Goal: Transaction & Acquisition: Book appointment/travel/reservation

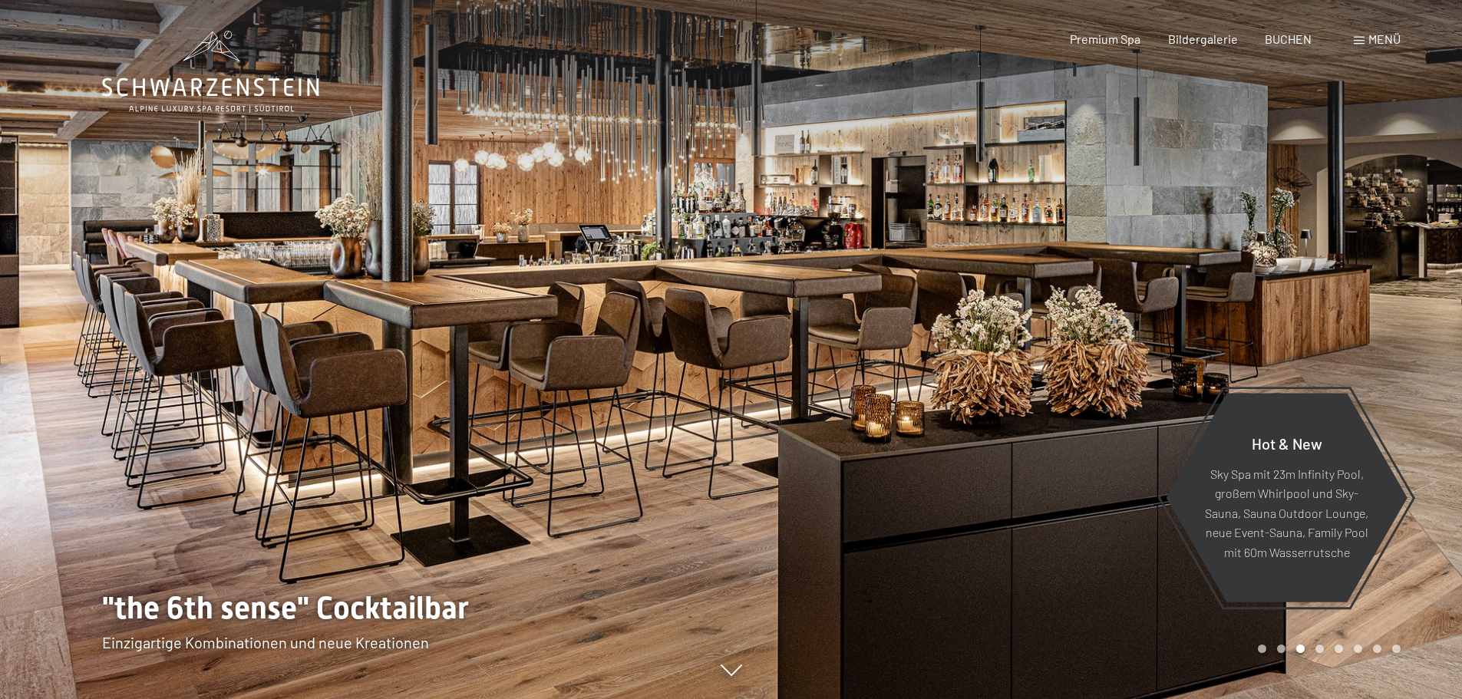
click at [1336, 332] on div at bounding box center [1098, 349] width 732 height 699
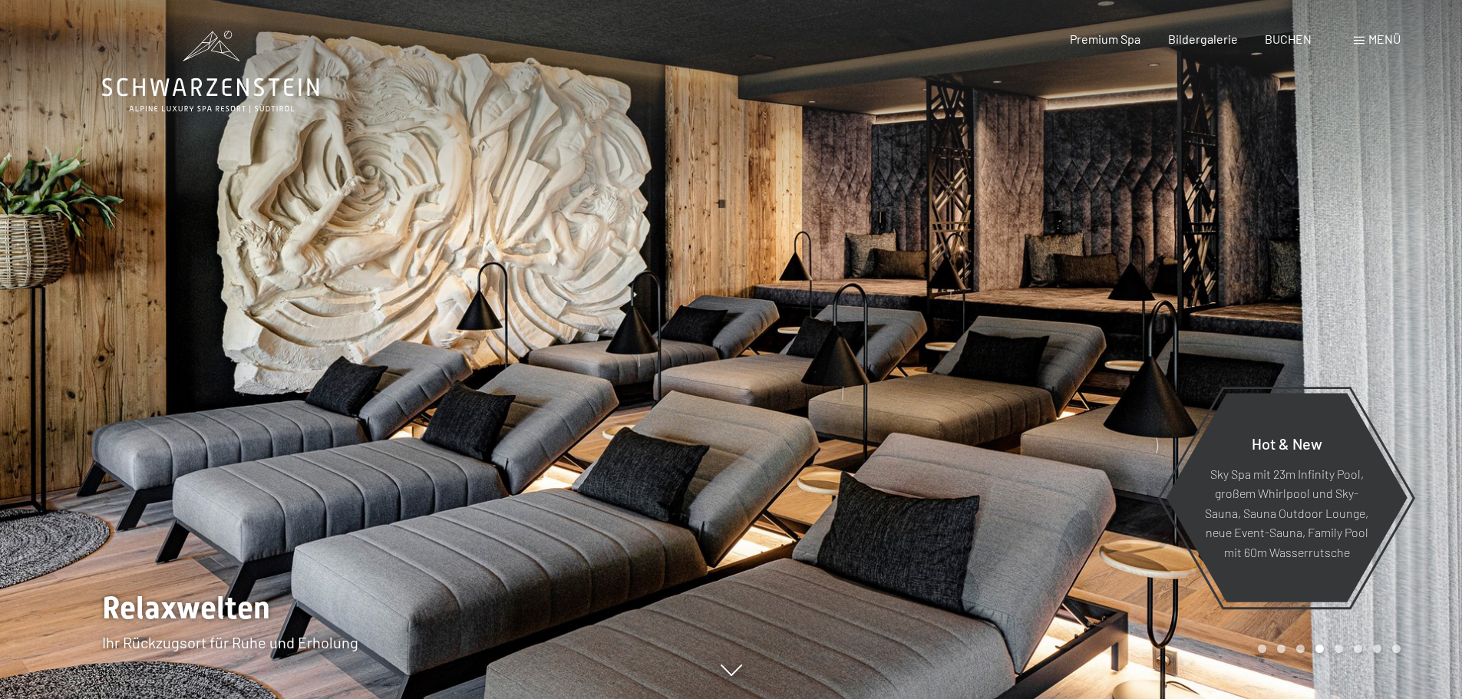
click at [1336, 332] on div at bounding box center [1098, 349] width 732 height 699
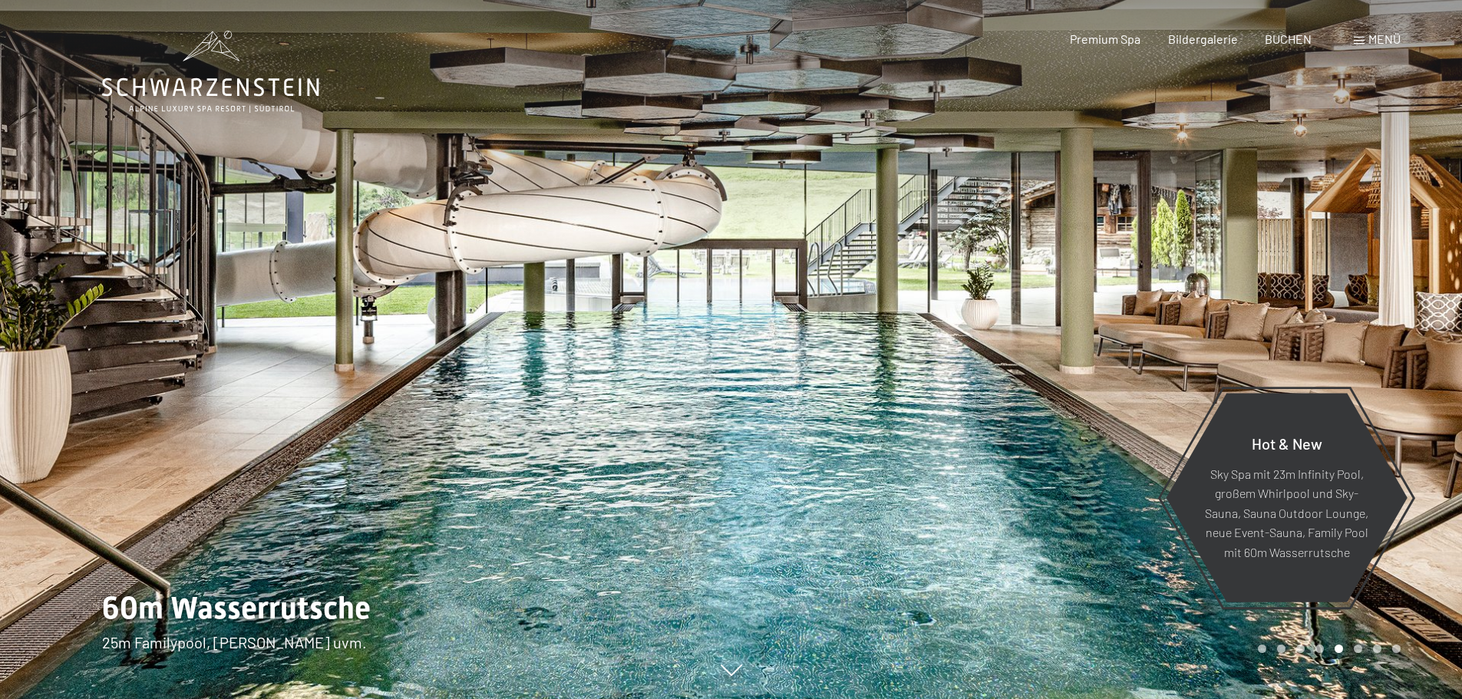
click at [1336, 332] on div at bounding box center [1098, 349] width 732 height 699
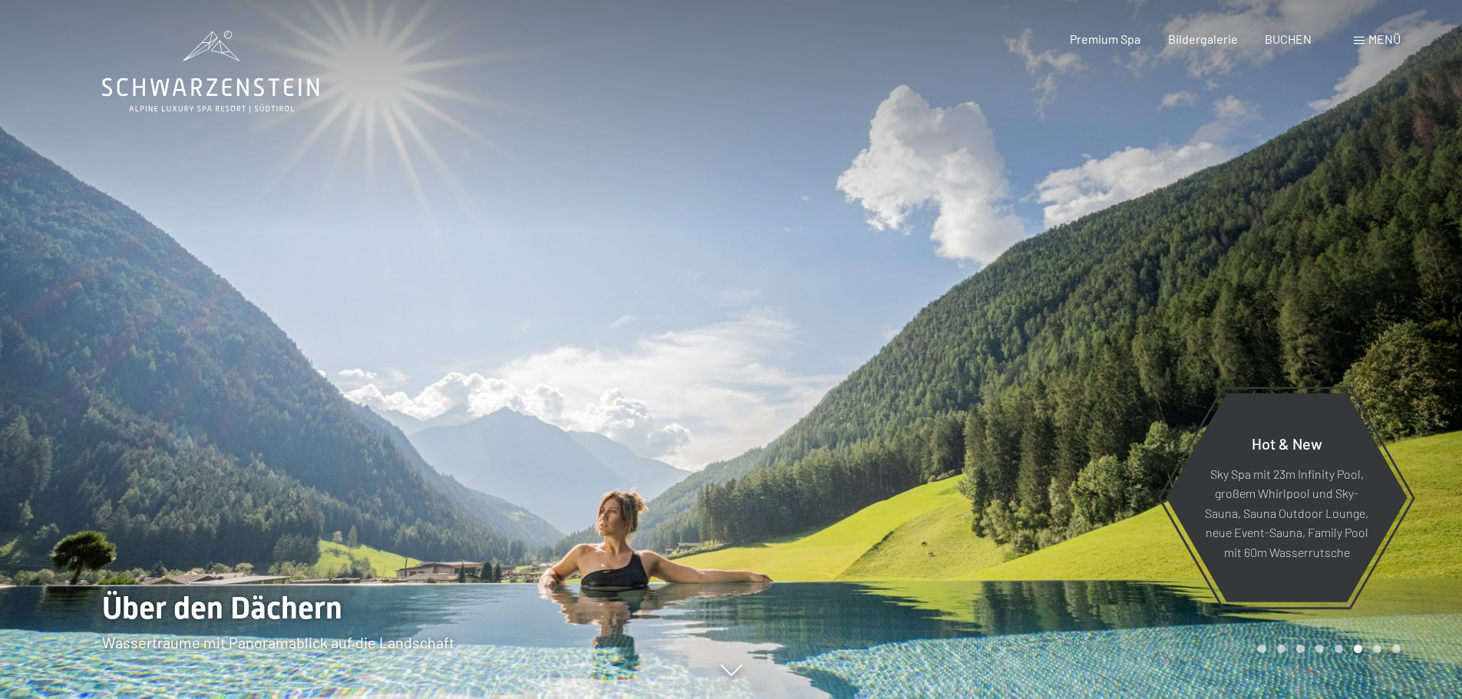
click at [1336, 332] on div at bounding box center [1098, 349] width 732 height 699
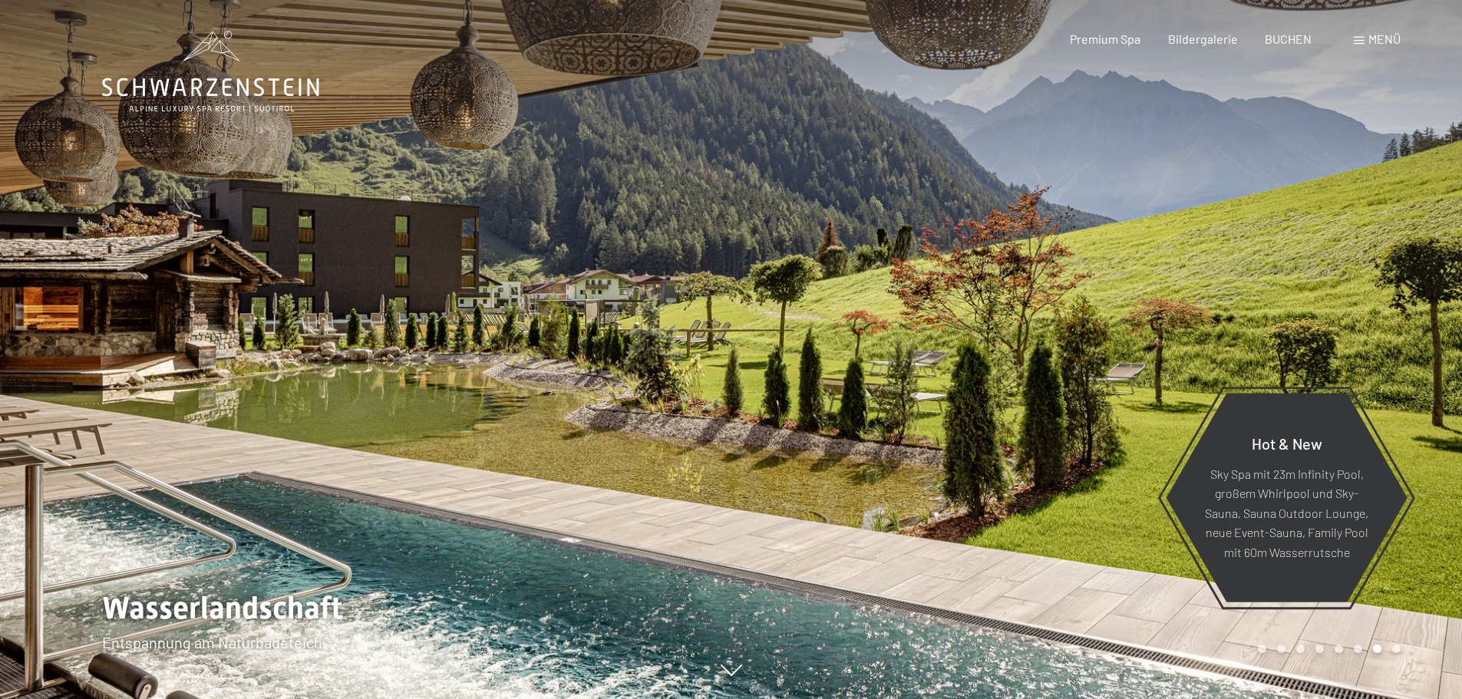
click at [1336, 331] on div at bounding box center [1098, 349] width 732 height 699
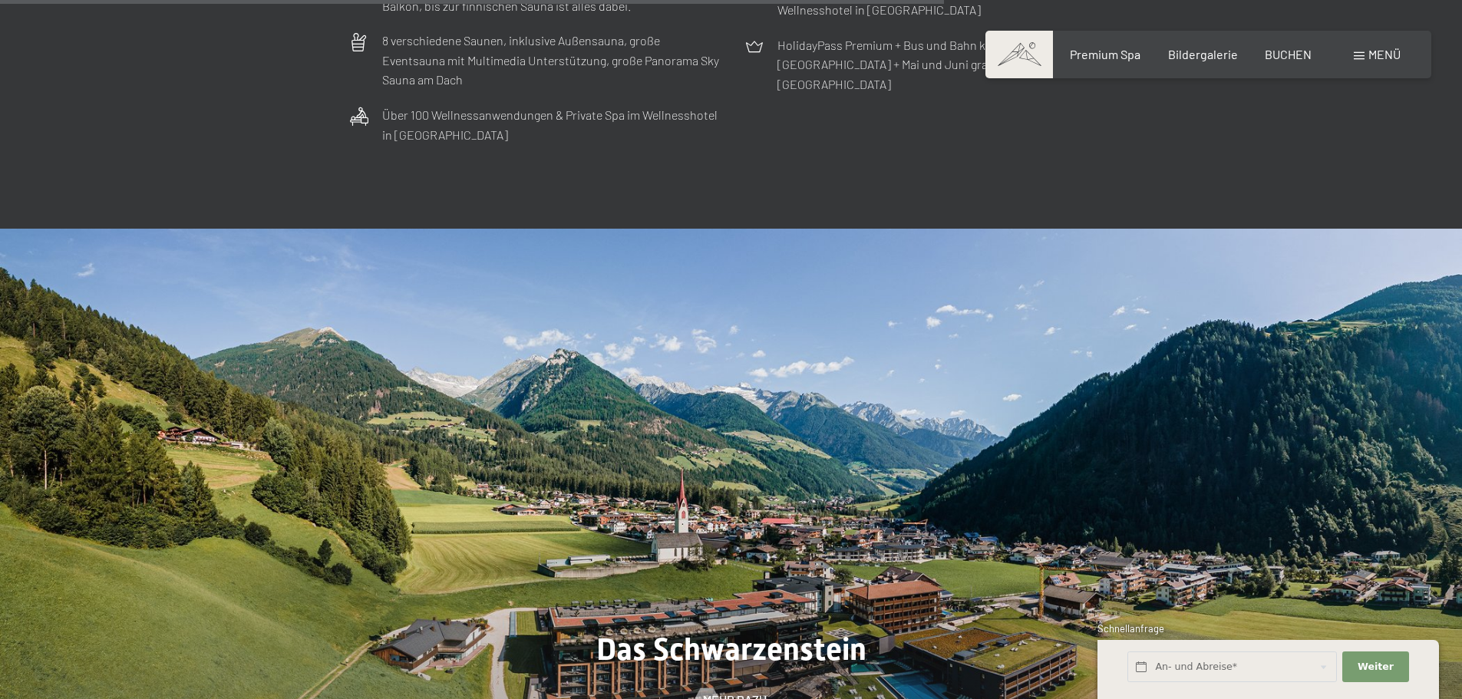
scroll to position [4596, 0]
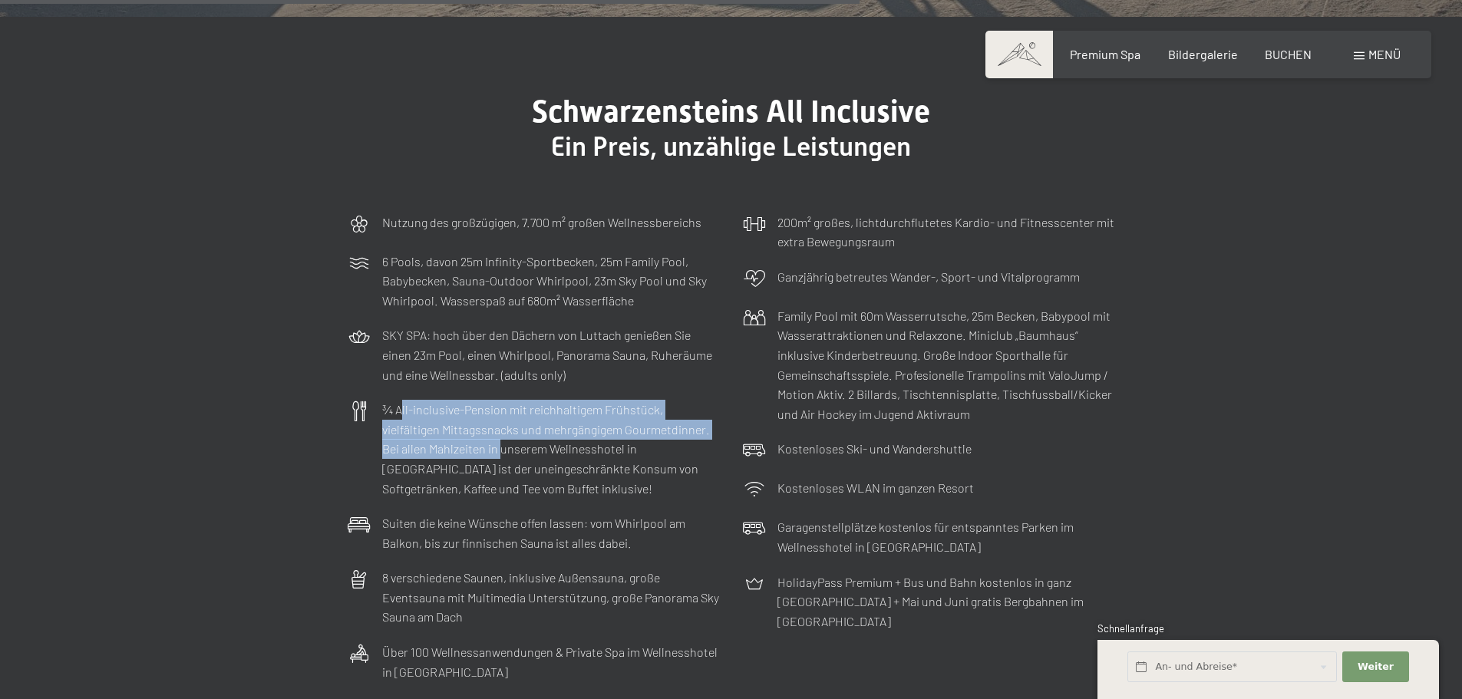
drag, startPoint x: 404, startPoint y: 357, endPoint x: 504, endPoint y: 387, distance: 104.2
click at [502, 400] on p "¾ All-inclusive-Pension mit reichhaltigem Frühstück, vielfältigen Mittagssnacks…" at bounding box center [551, 449] width 338 height 98
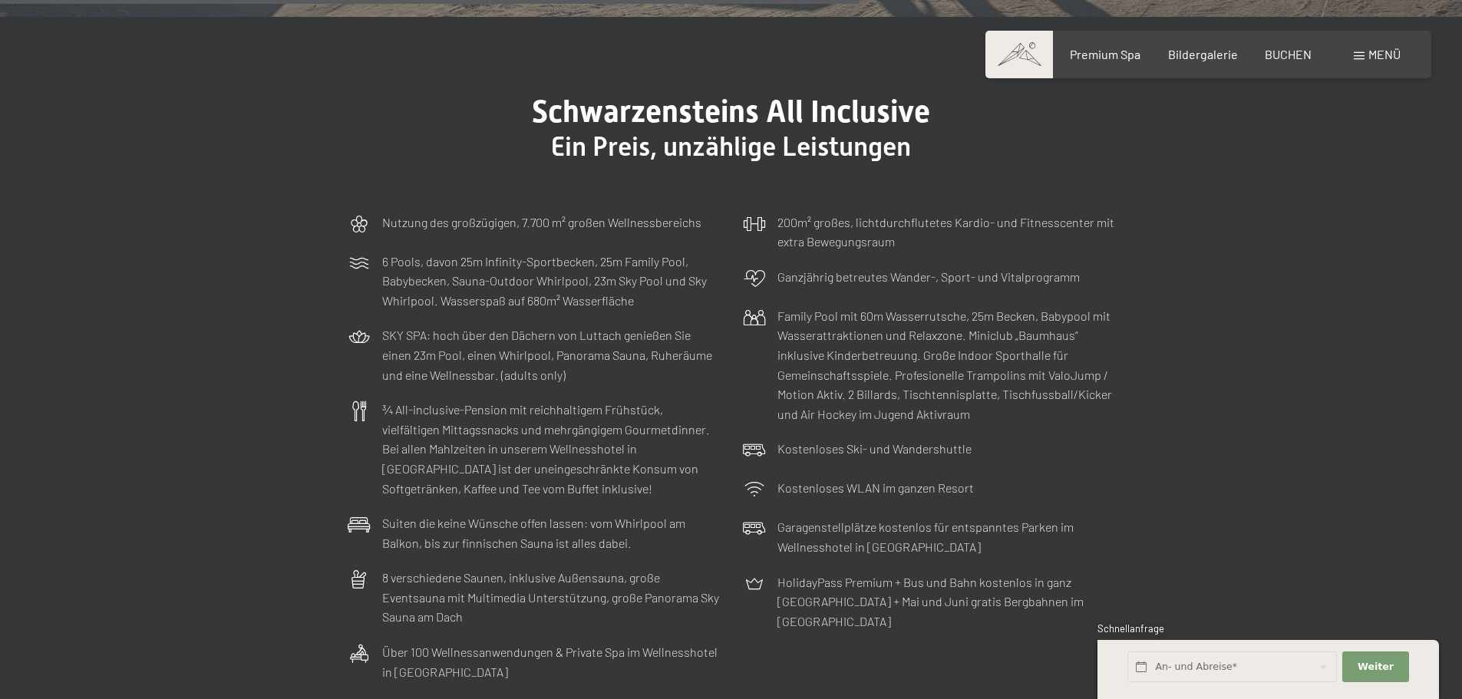
click at [531, 440] on p "¾ All-inclusive-Pension mit reichhaltigem Frühstück, vielfältigen Mittagssnacks…" at bounding box center [551, 449] width 338 height 98
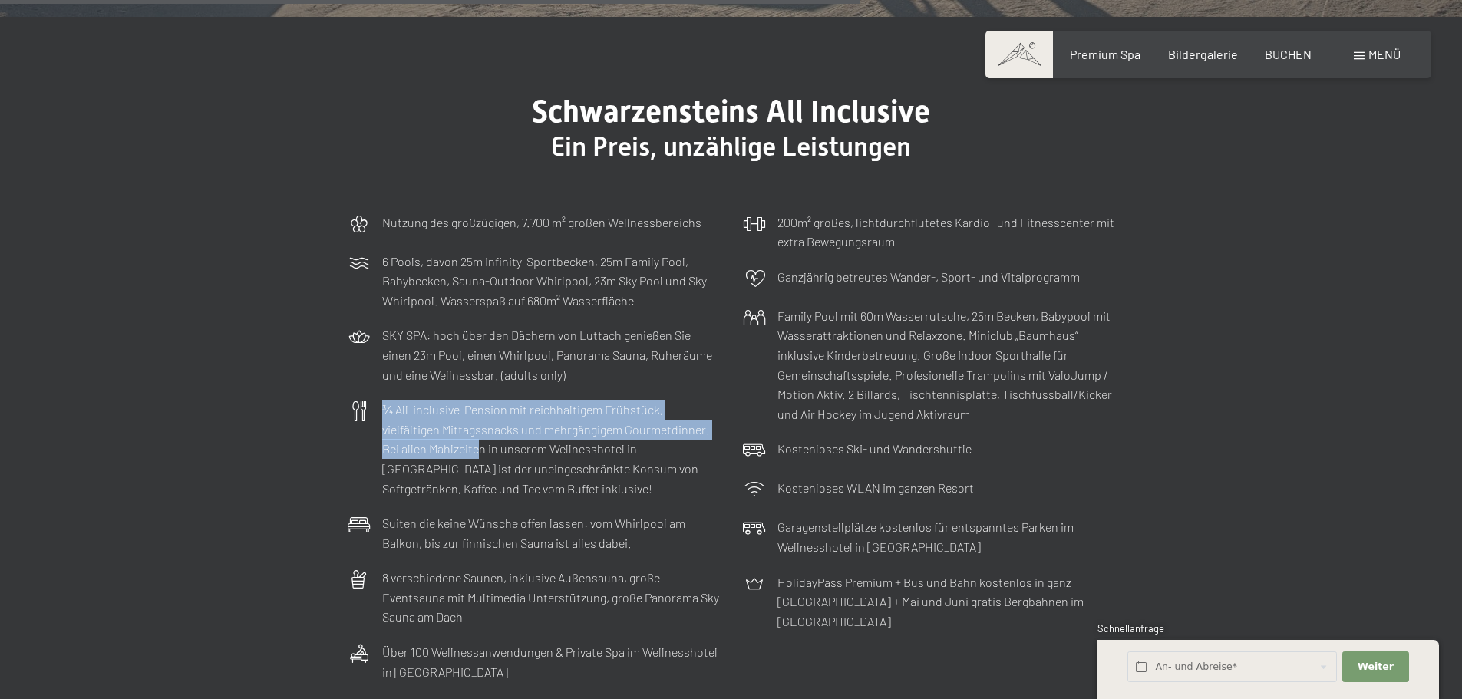
drag, startPoint x: 377, startPoint y: 347, endPoint x: 514, endPoint y: 405, distance: 149.3
click at [484, 392] on div "¾ All-inclusive-Pension mit reichhaltigem Frühstück, vielfältigen Mittagssnacks…" at bounding box center [534, 449] width 388 height 114
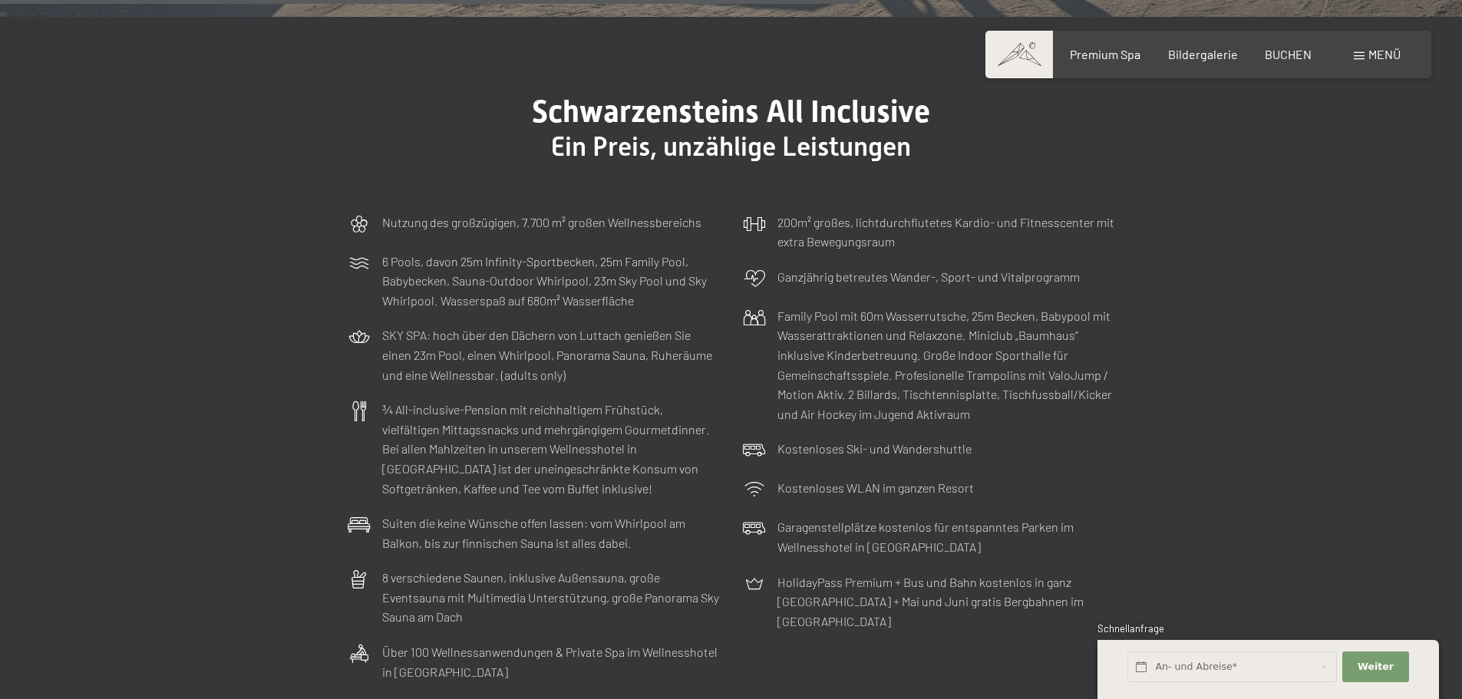
click at [599, 442] on div "¾ All-inclusive-Pension mit reichhaltigem Frühstück, vielfältigen Mittagssnacks…" at bounding box center [534, 449] width 388 height 114
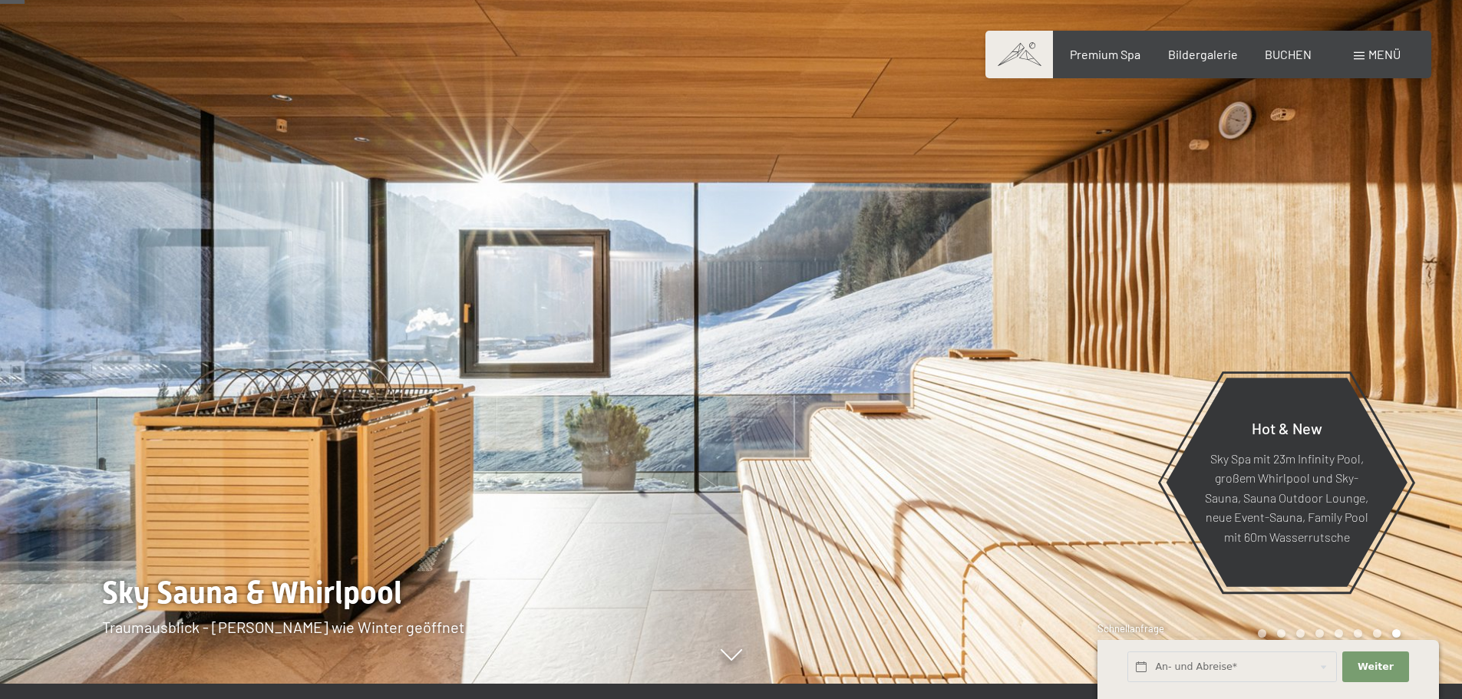
scroll to position [0, 0]
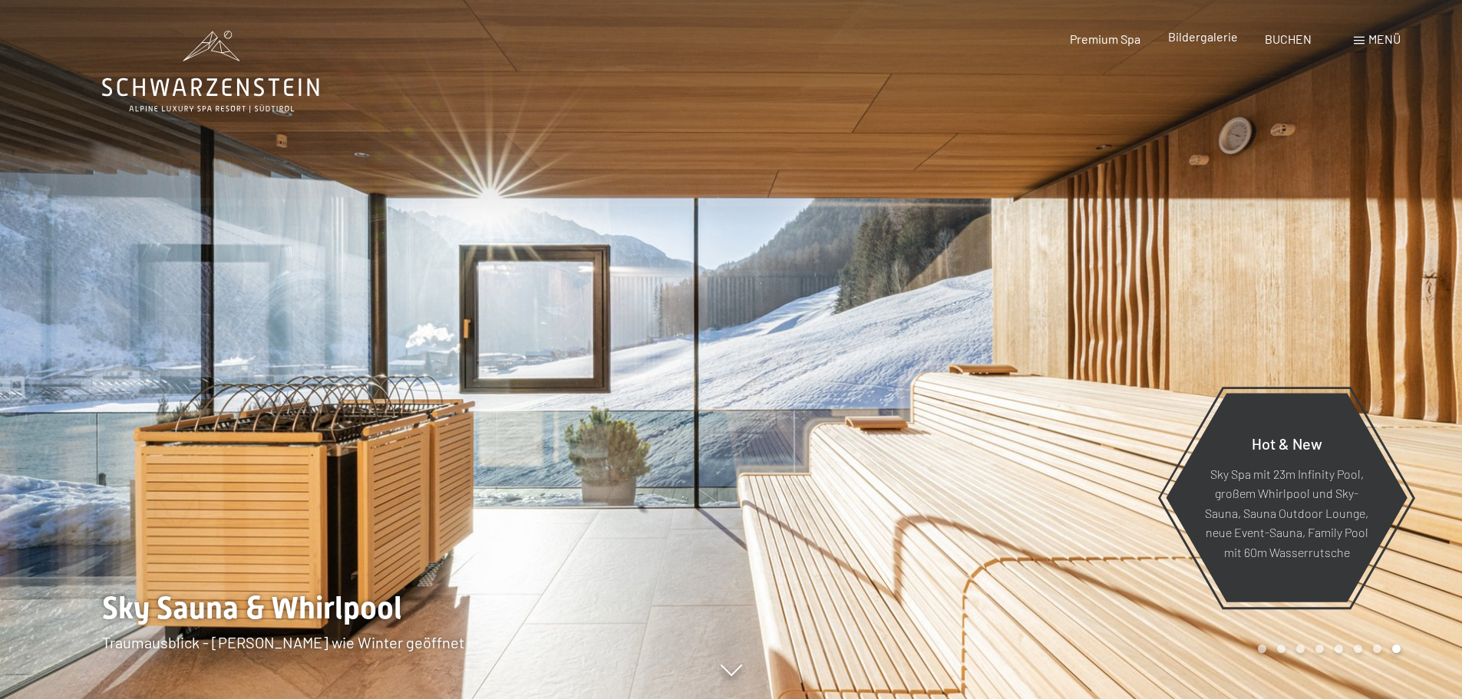
click at [1223, 39] on span "Bildergalerie" at bounding box center [1203, 36] width 70 height 15
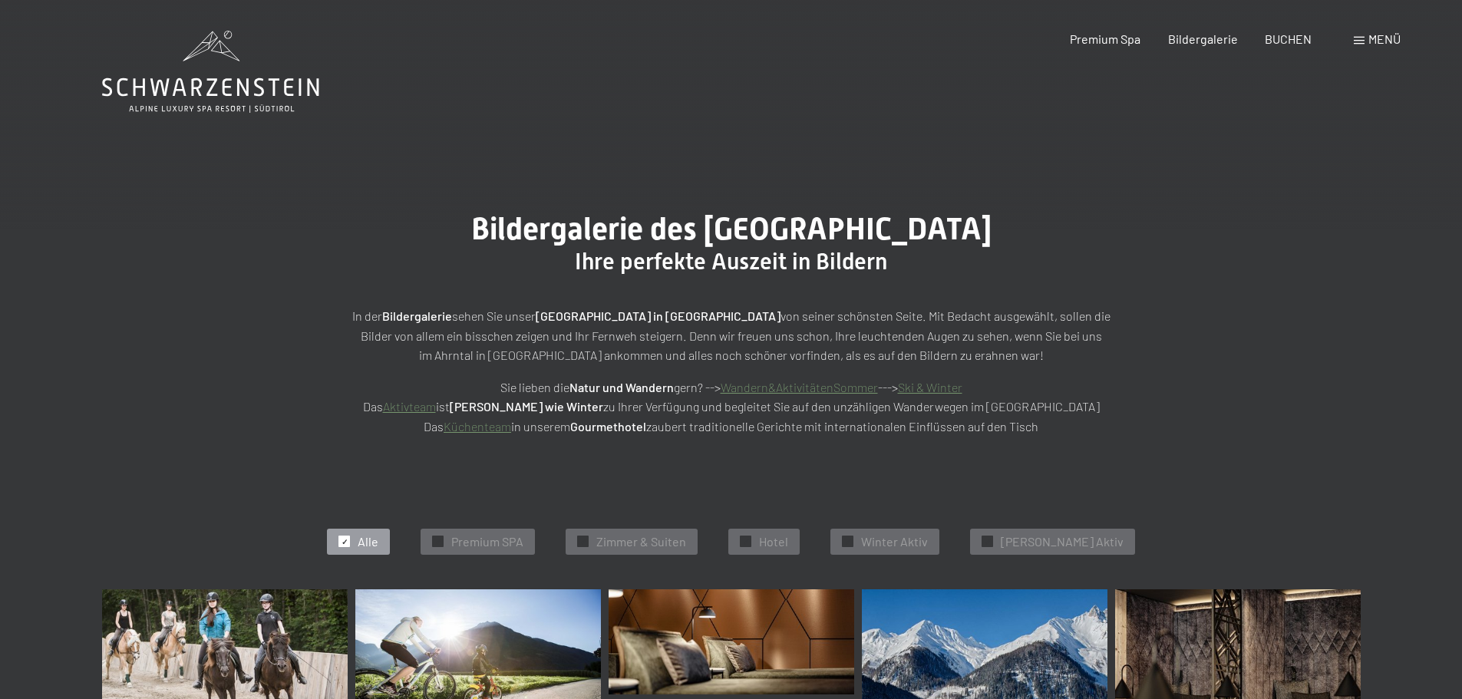
click at [1377, 39] on span "Menü" at bounding box center [1385, 38] width 32 height 15
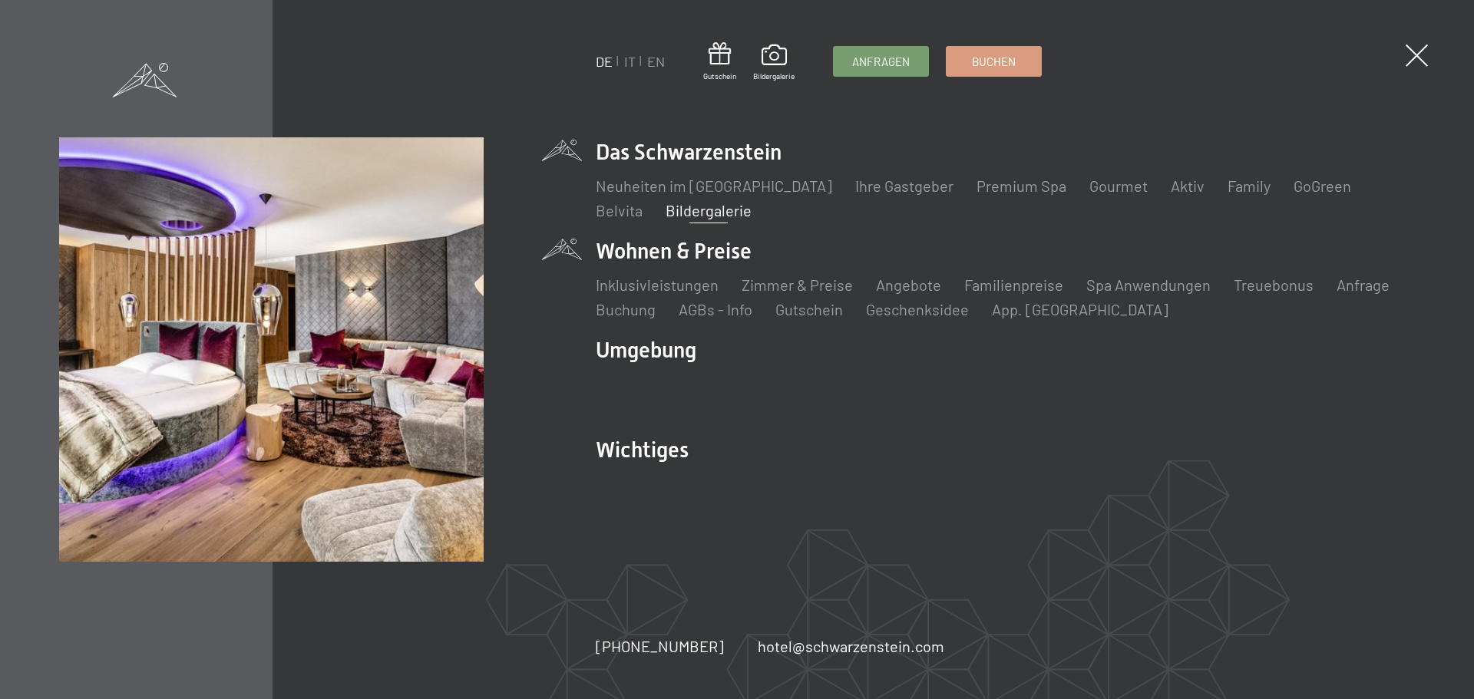
click at [694, 250] on li "Wohnen & Preise Inklusivleistungen Zimmer & Preise Liste Angebote Liste Familie…" at bounding box center [1005, 278] width 819 height 84
click at [614, 248] on li "Wohnen & Preise Inklusivleistungen Zimmer & Preise Liste Angebote Liste Familie…" at bounding box center [1005, 278] width 819 height 84
click at [758, 285] on link "Zimmer & Preise" at bounding box center [797, 285] width 111 height 18
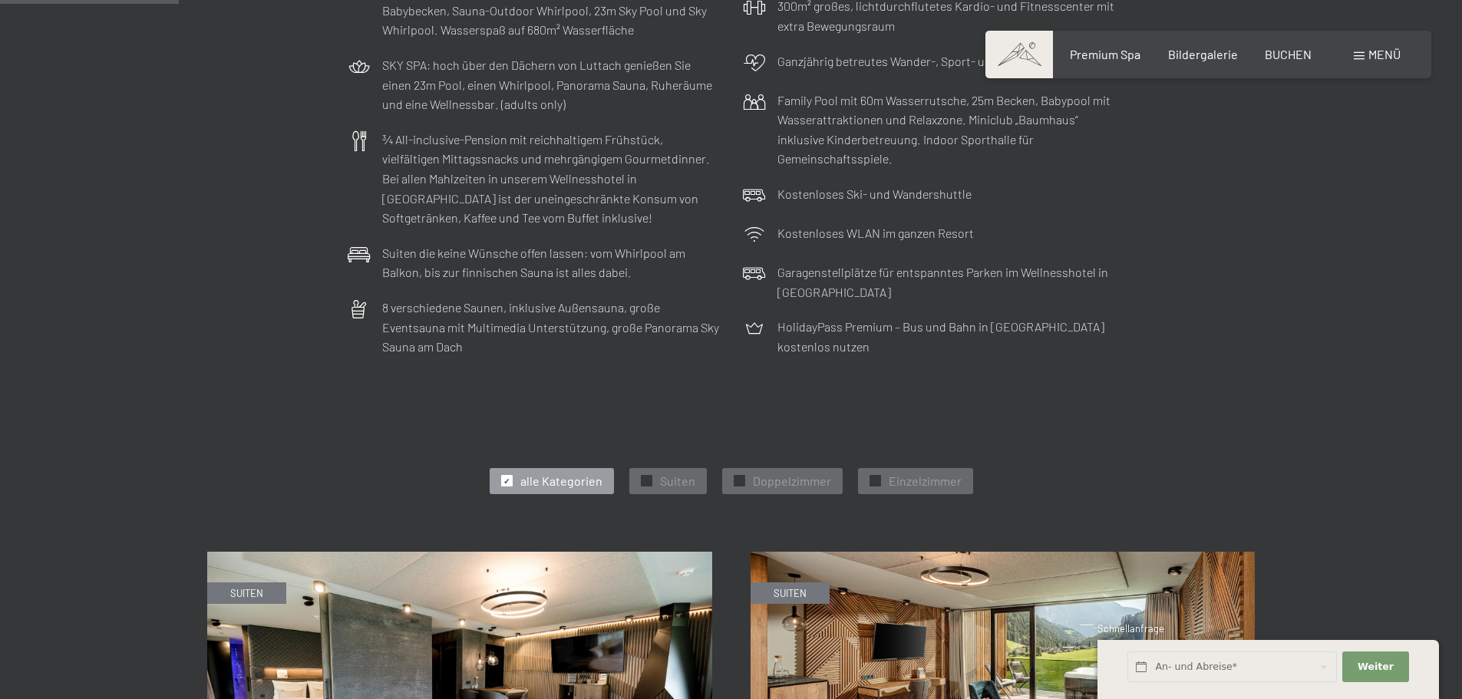
scroll to position [768, 0]
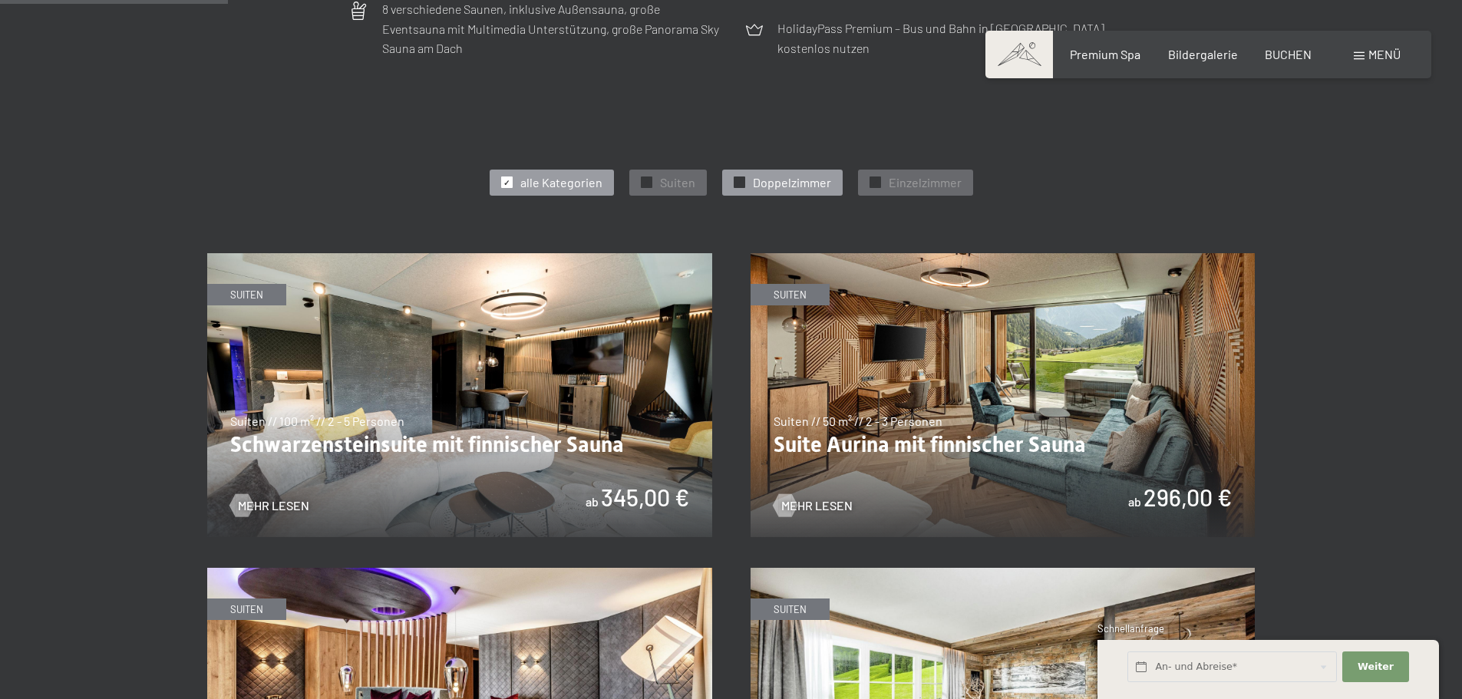
click at [771, 185] on span "Doppelzimmer" at bounding box center [792, 182] width 78 height 17
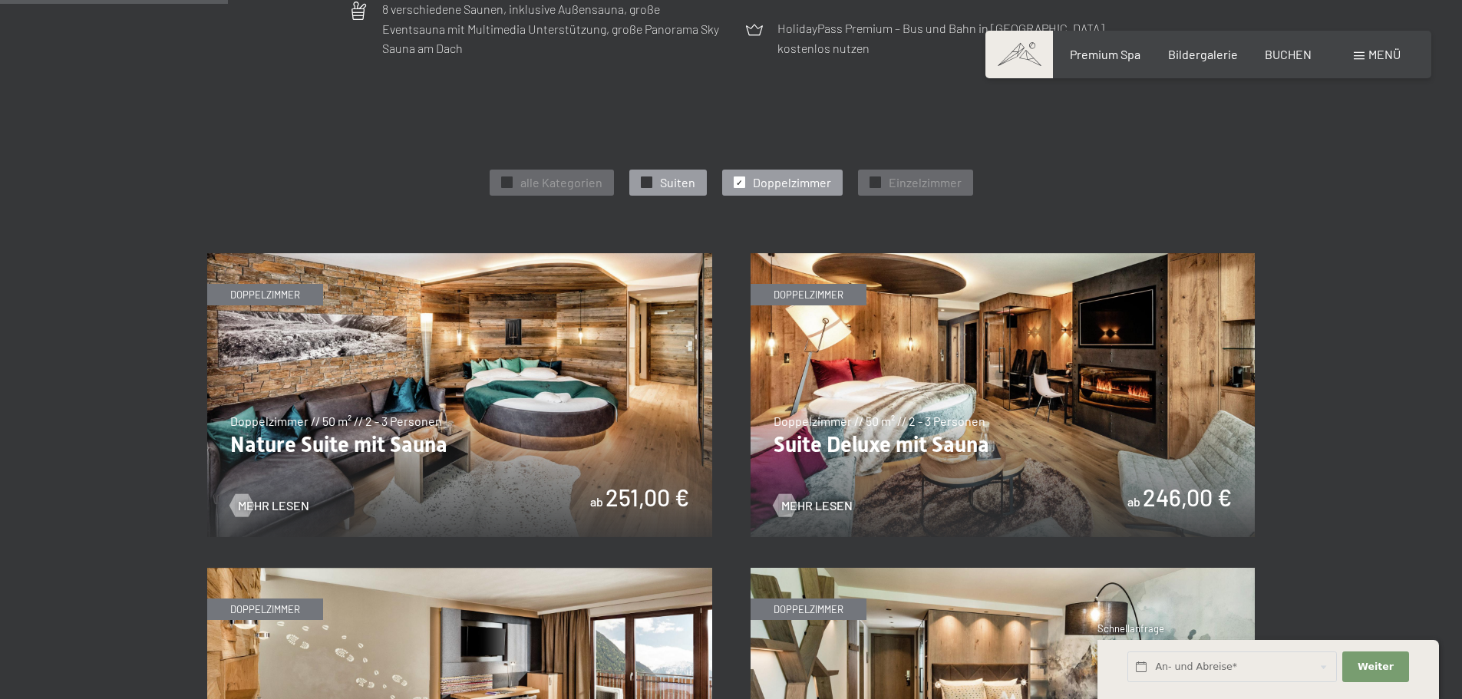
click at [682, 180] on span "Suiten" at bounding box center [677, 182] width 35 height 17
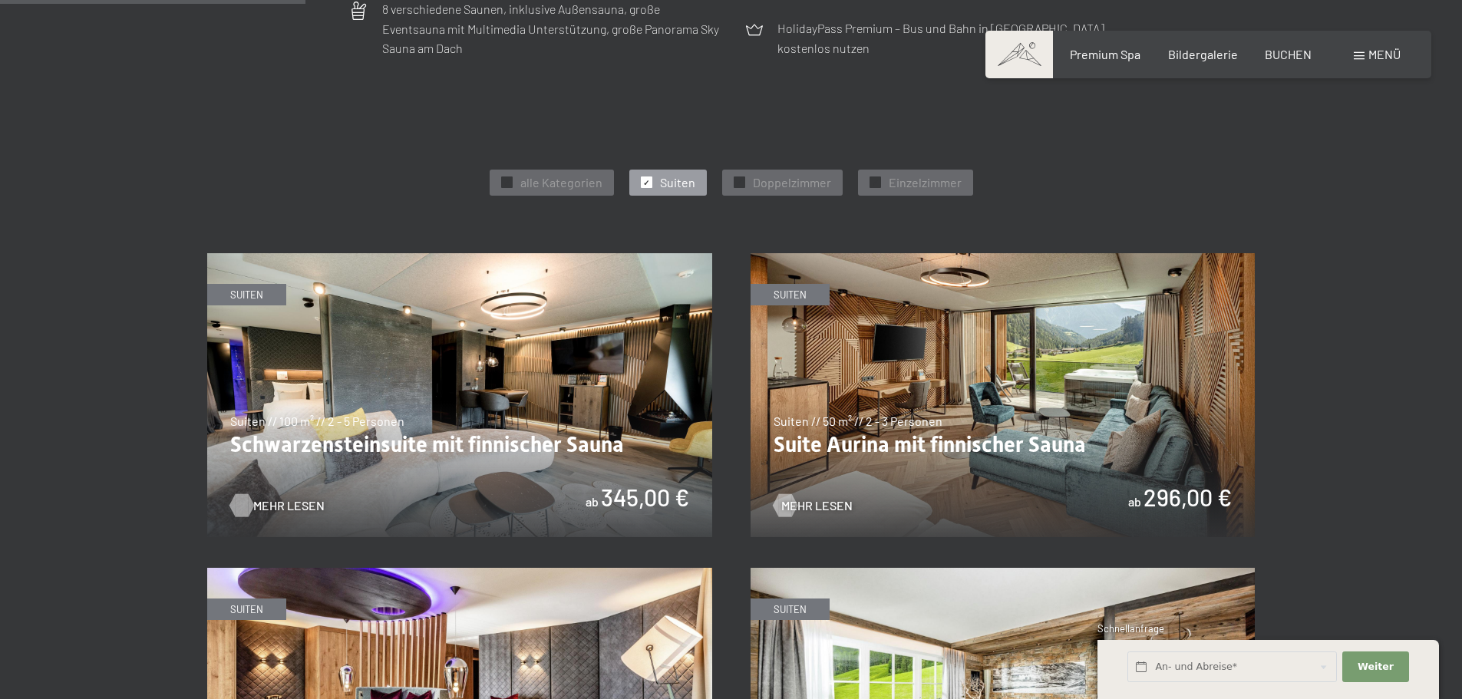
click at [240, 504] on div at bounding box center [241, 505] width 13 height 23
click at [1064, 412] on img at bounding box center [1003, 395] width 505 height 284
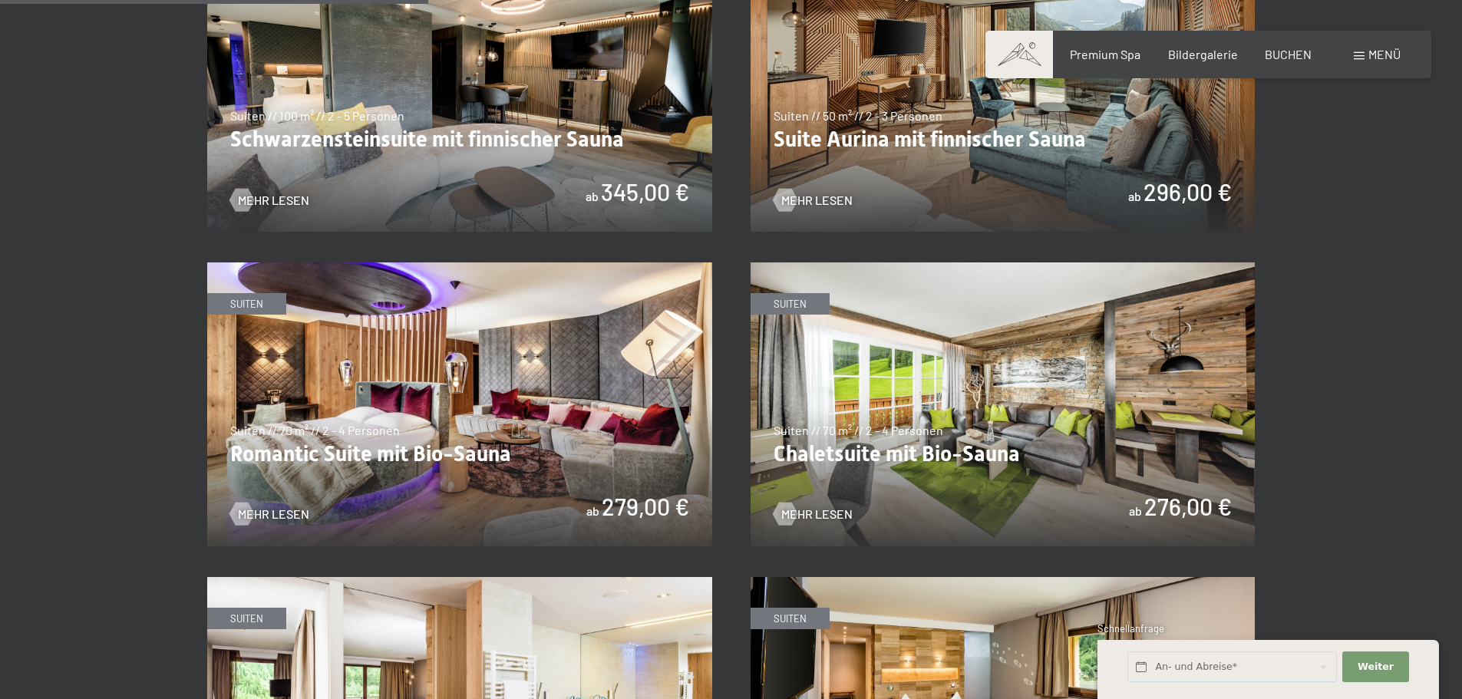
scroll to position [1075, 0]
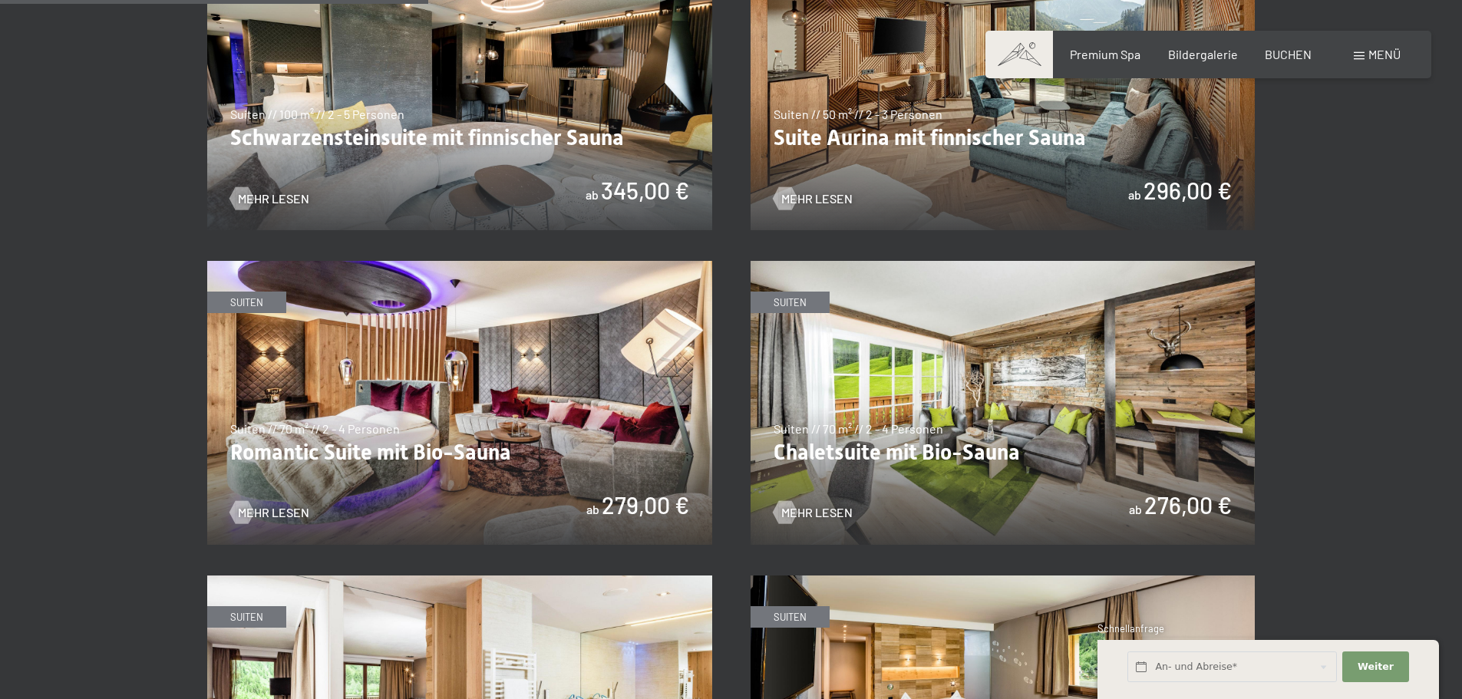
click at [386, 428] on img at bounding box center [459, 403] width 505 height 284
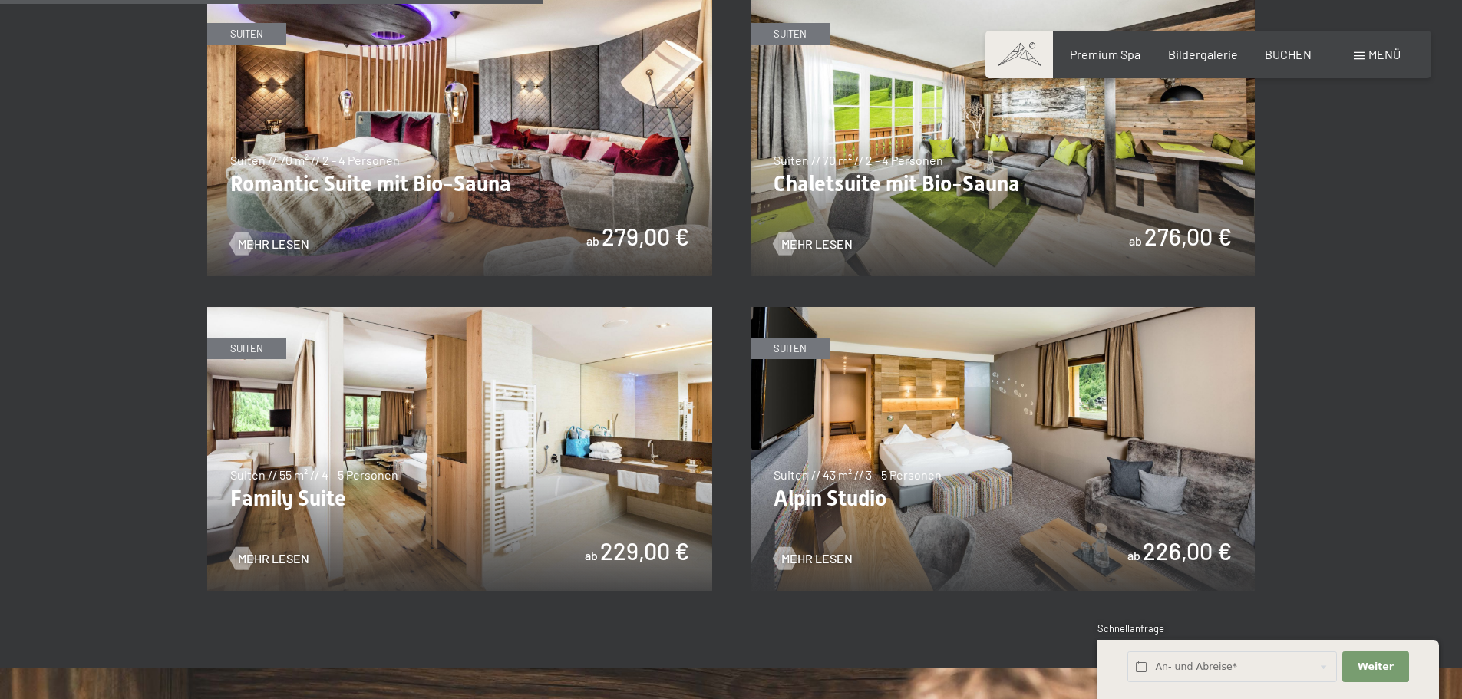
scroll to position [1305, 0]
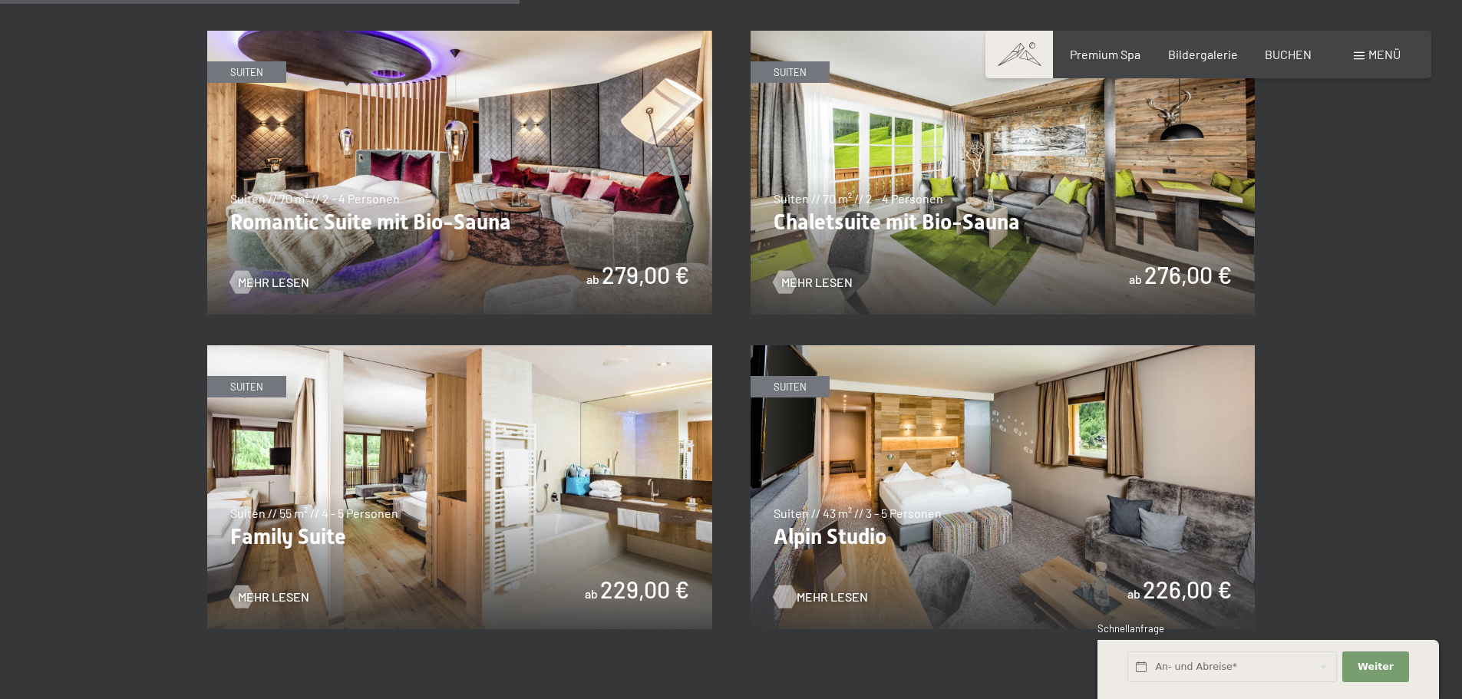
click at [807, 597] on span "Mehr Lesen" at bounding box center [832, 597] width 71 height 17
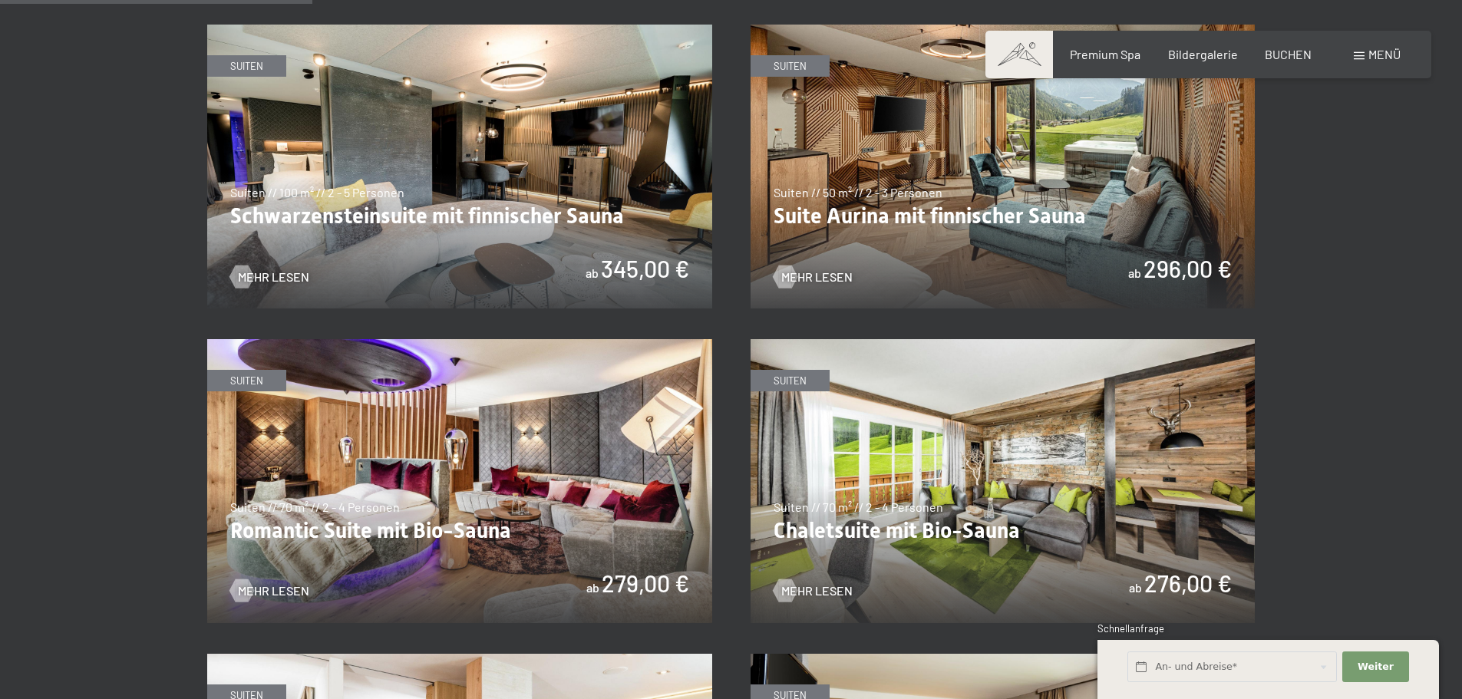
scroll to position [691, 0]
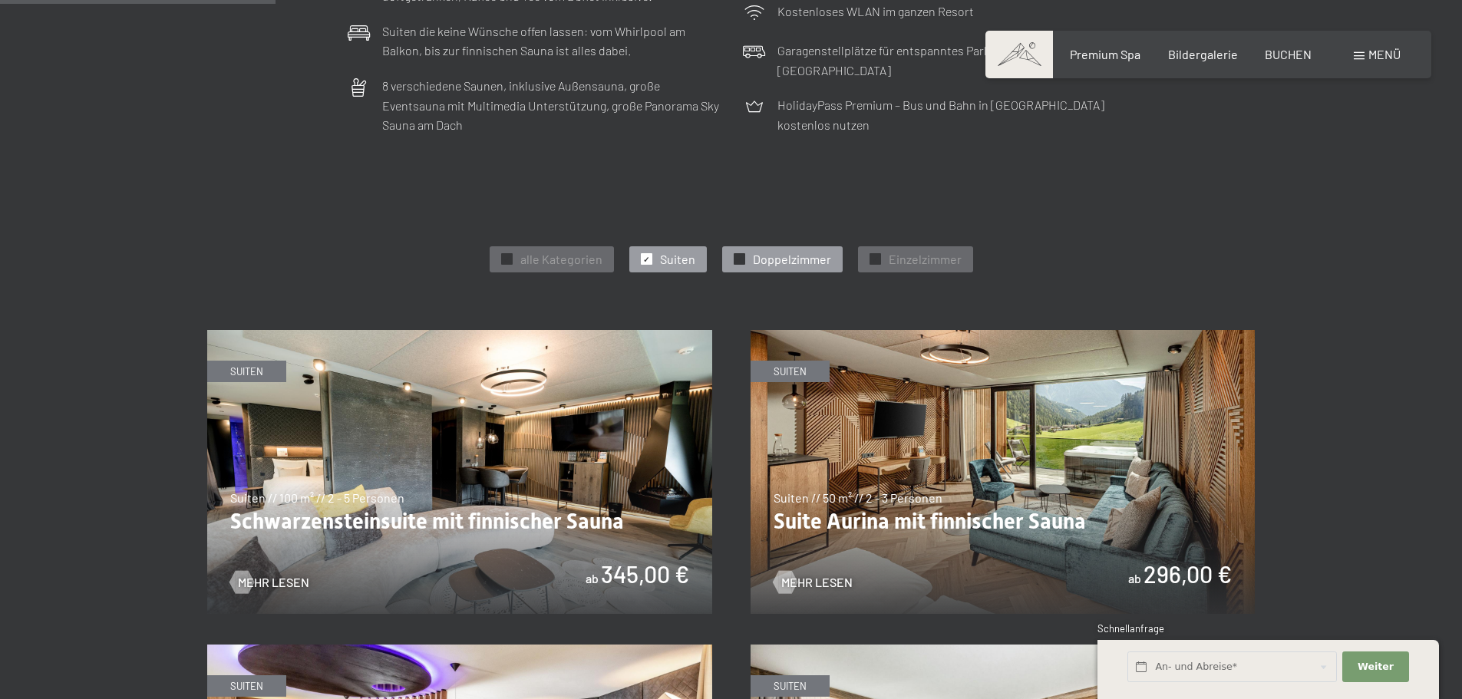
click at [802, 255] on span "Doppelzimmer" at bounding box center [792, 259] width 78 height 17
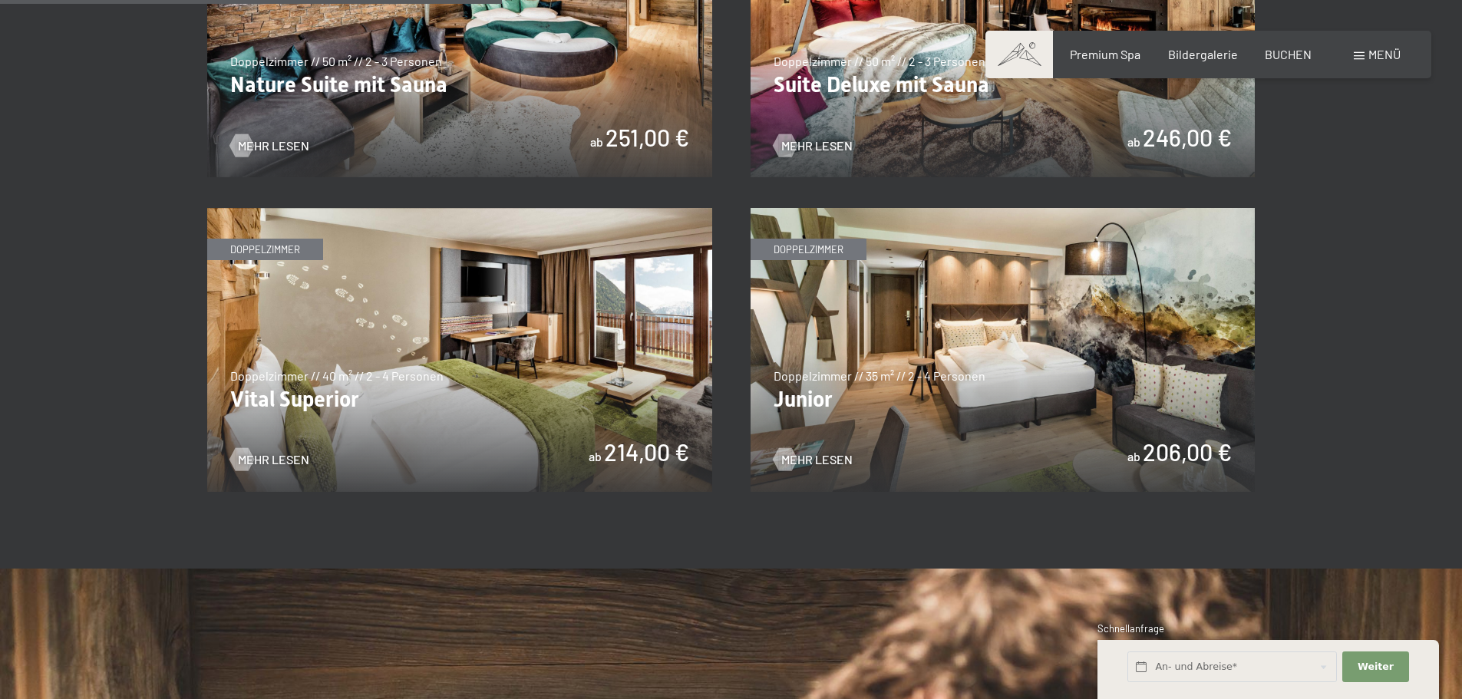
scroll to position [1152, 0]
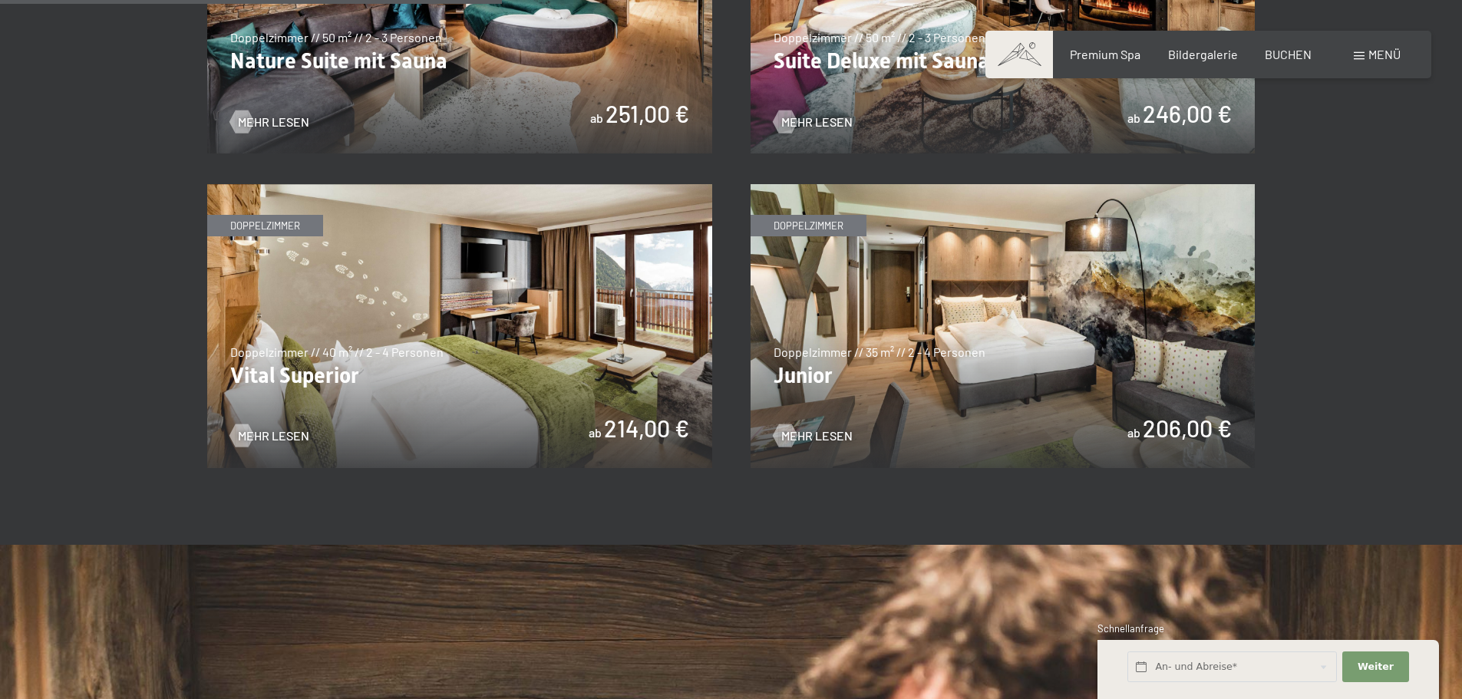
click at [1027, 330] on img at bounding box center [1003, 326] width 505 height 284
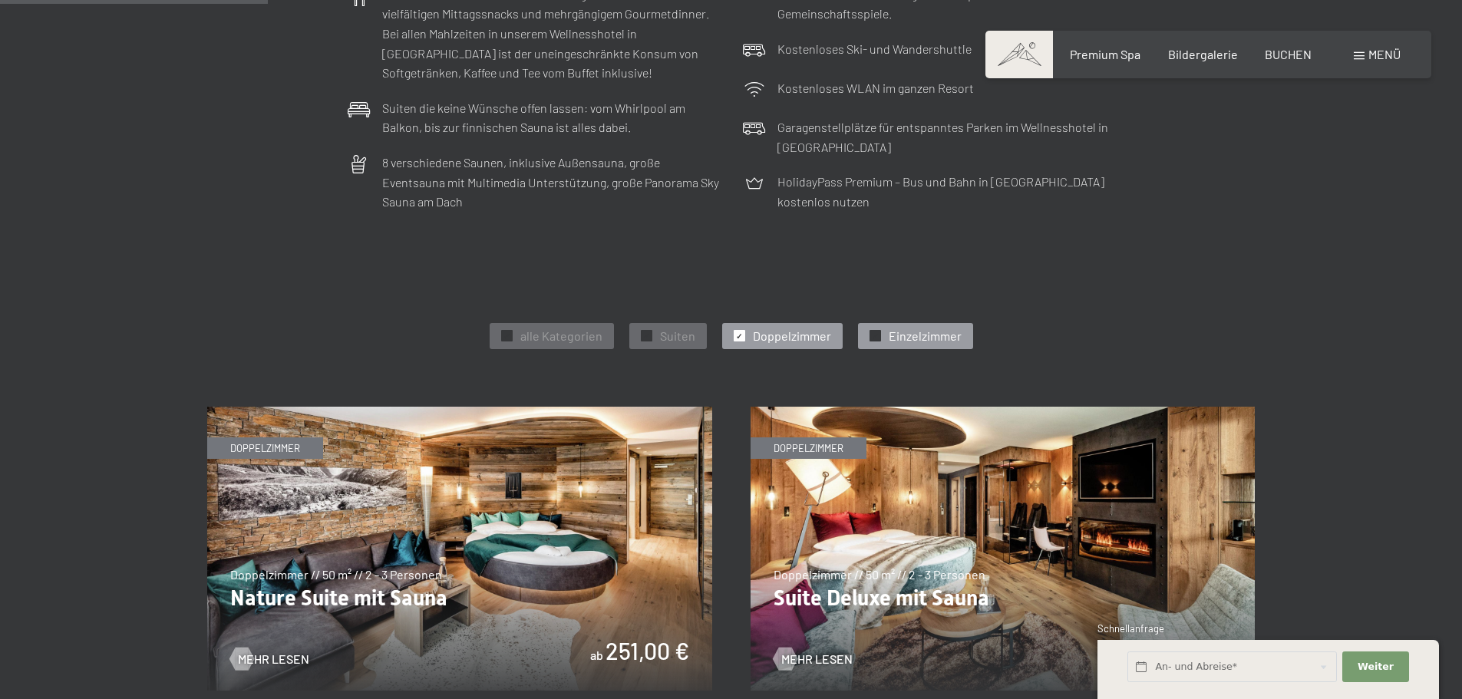
click at [901, 333] on span "Einzelzimmer" at bounding box center [925, 336] width 73 height 17
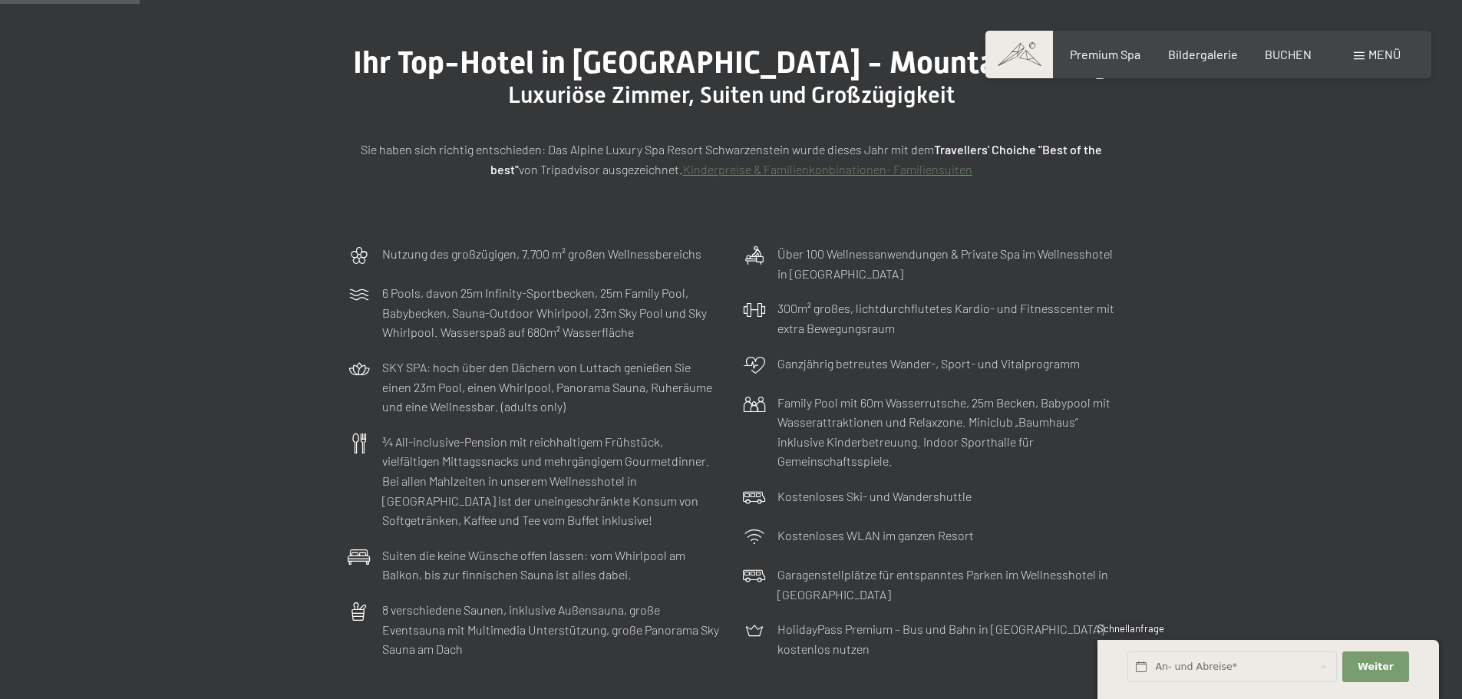
scroll to position [0, 0]
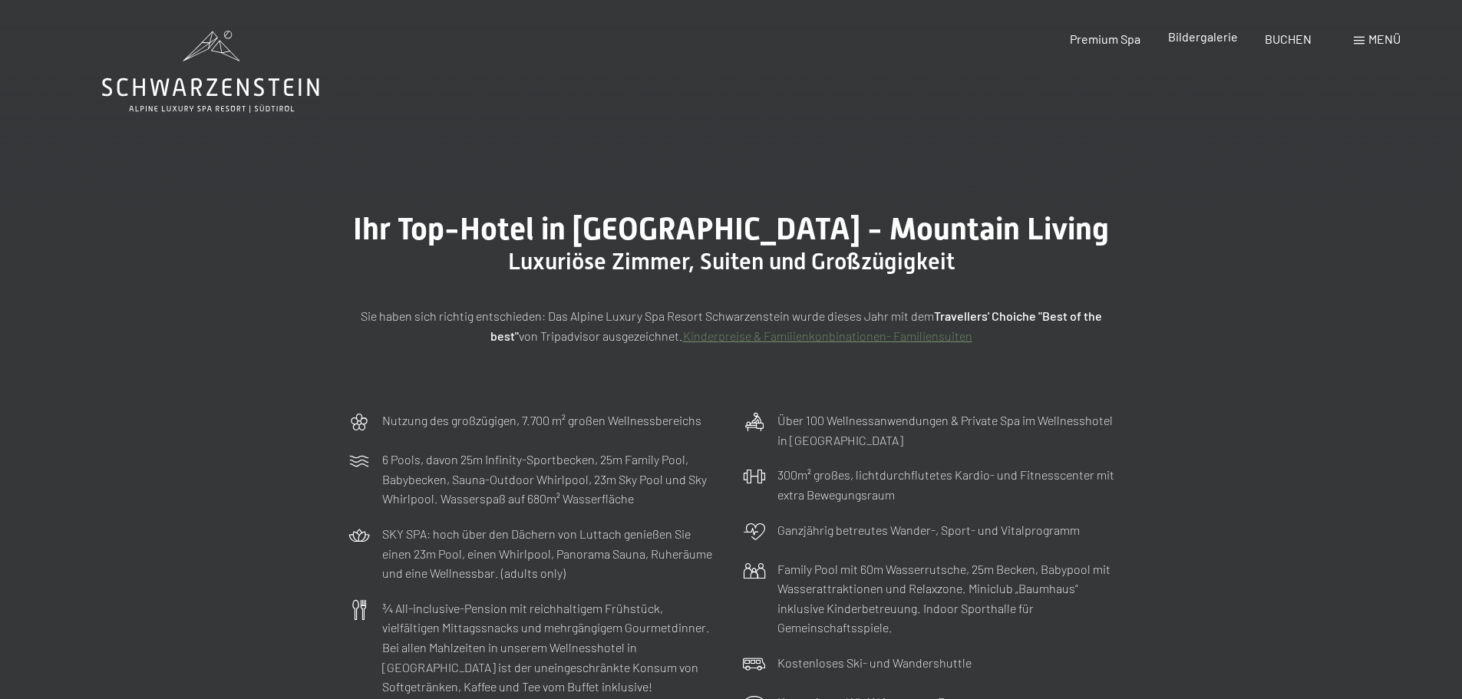
click at [1202, 36] on span "Bildergalerie" at bounding box center [1203, 36] width 70 height 15
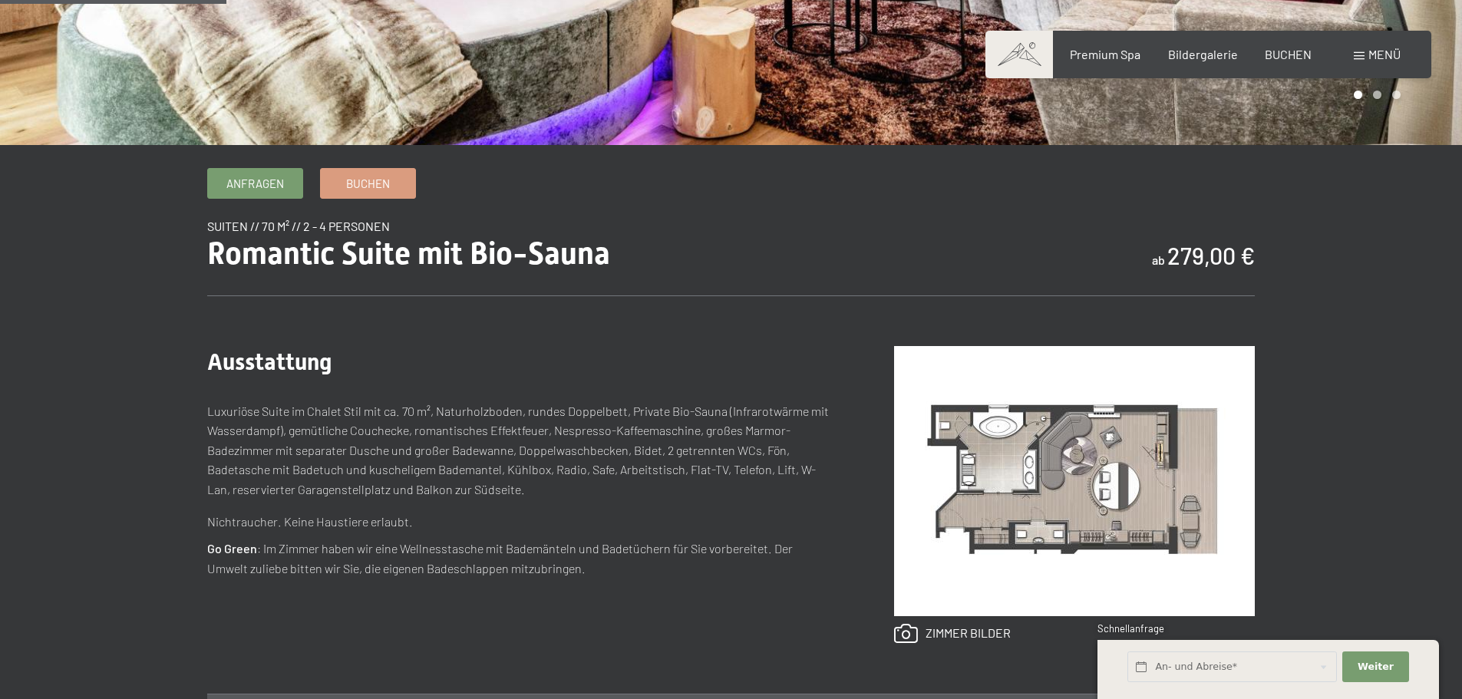
scroll to position [384, 0]
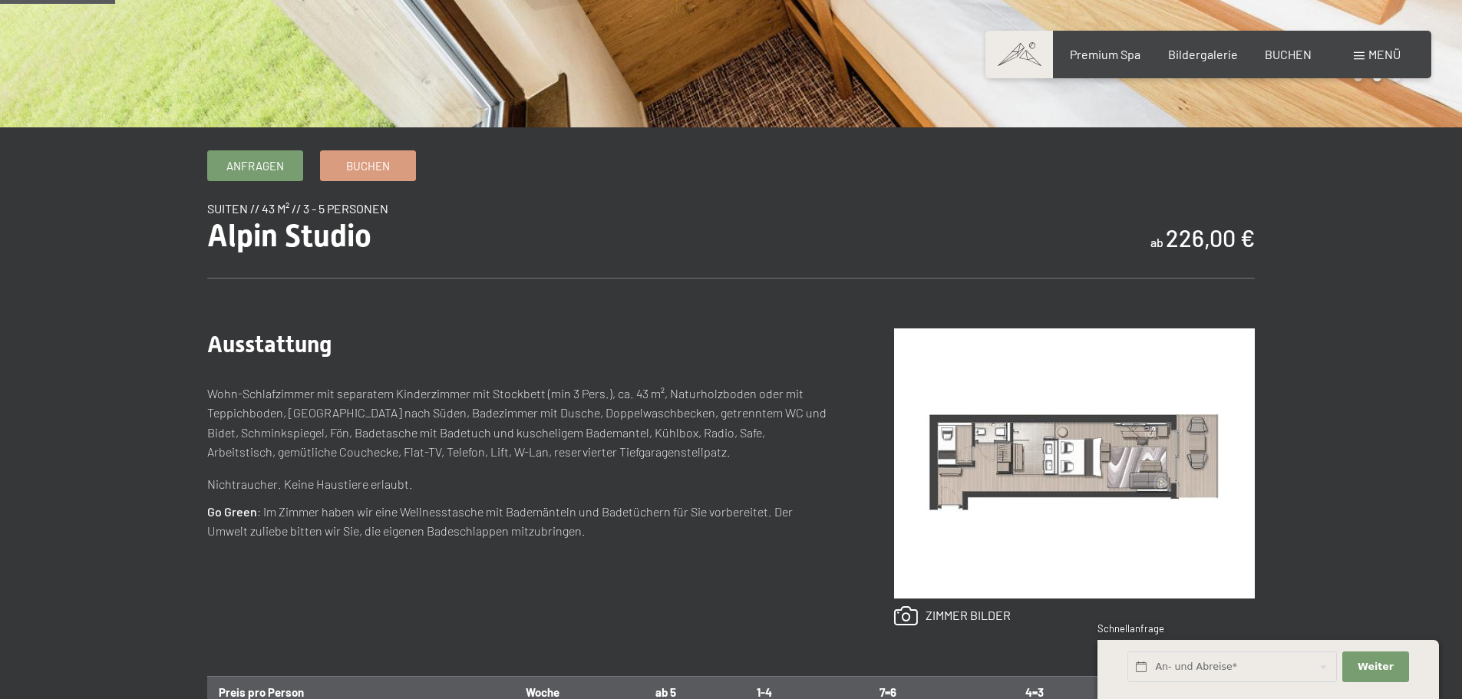
scroll to position [154, 0]
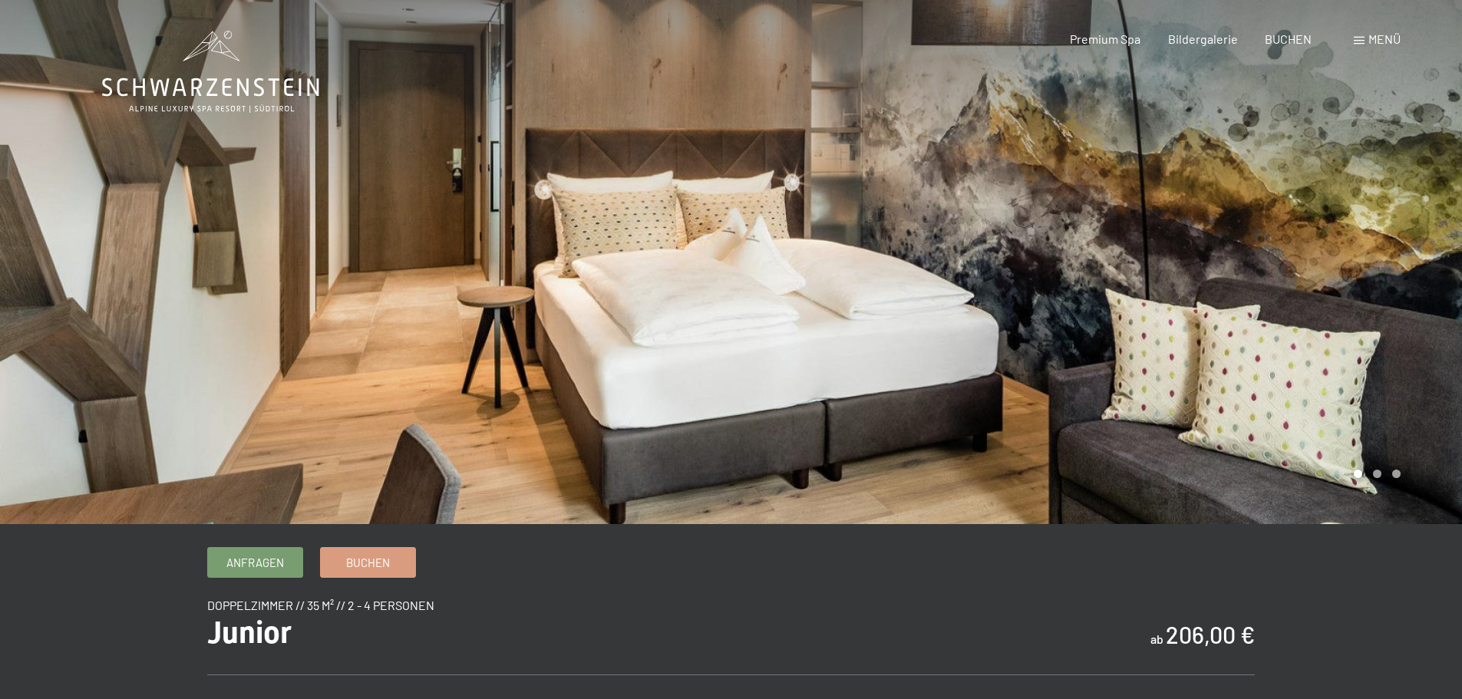
click at [1333, 368] on div at bounding box center [1098, 262] width 732 height 524
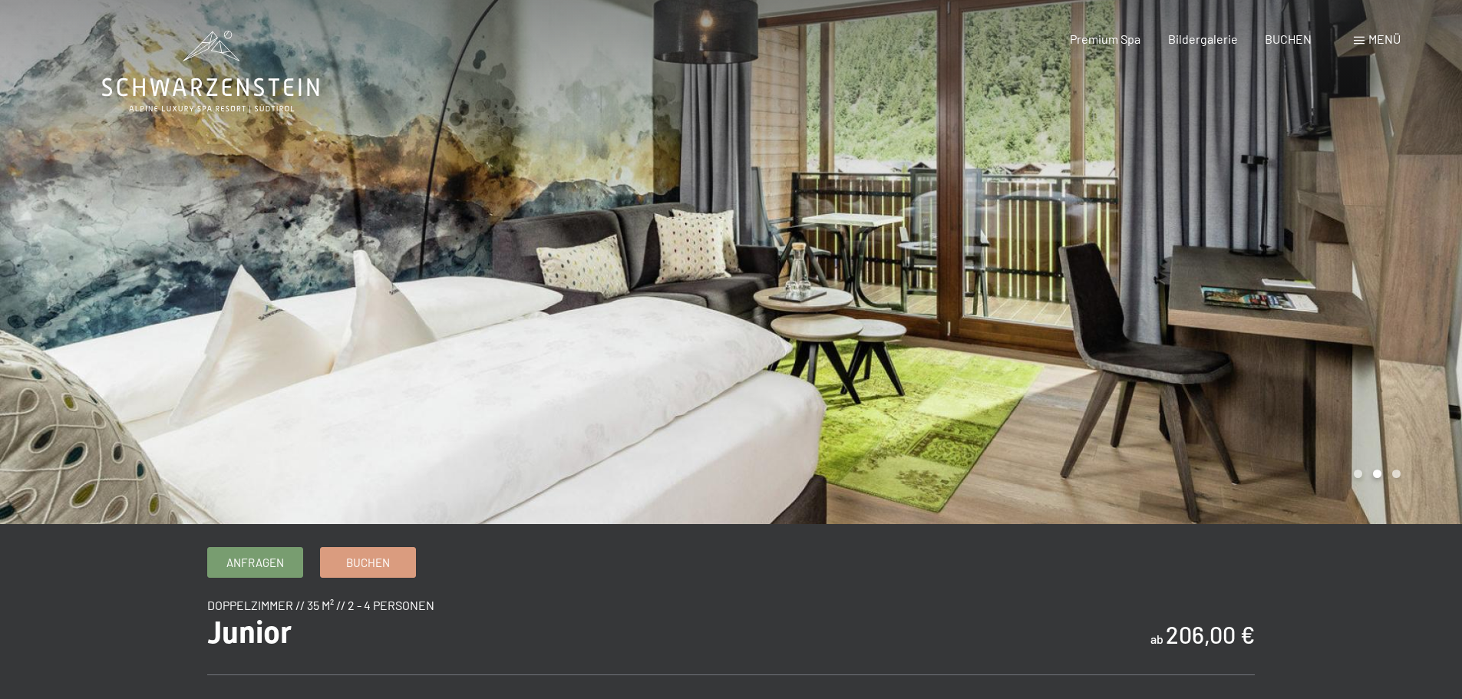
click at [1334, 364] on div at bounding box center [1098, 262] width 732 height 524
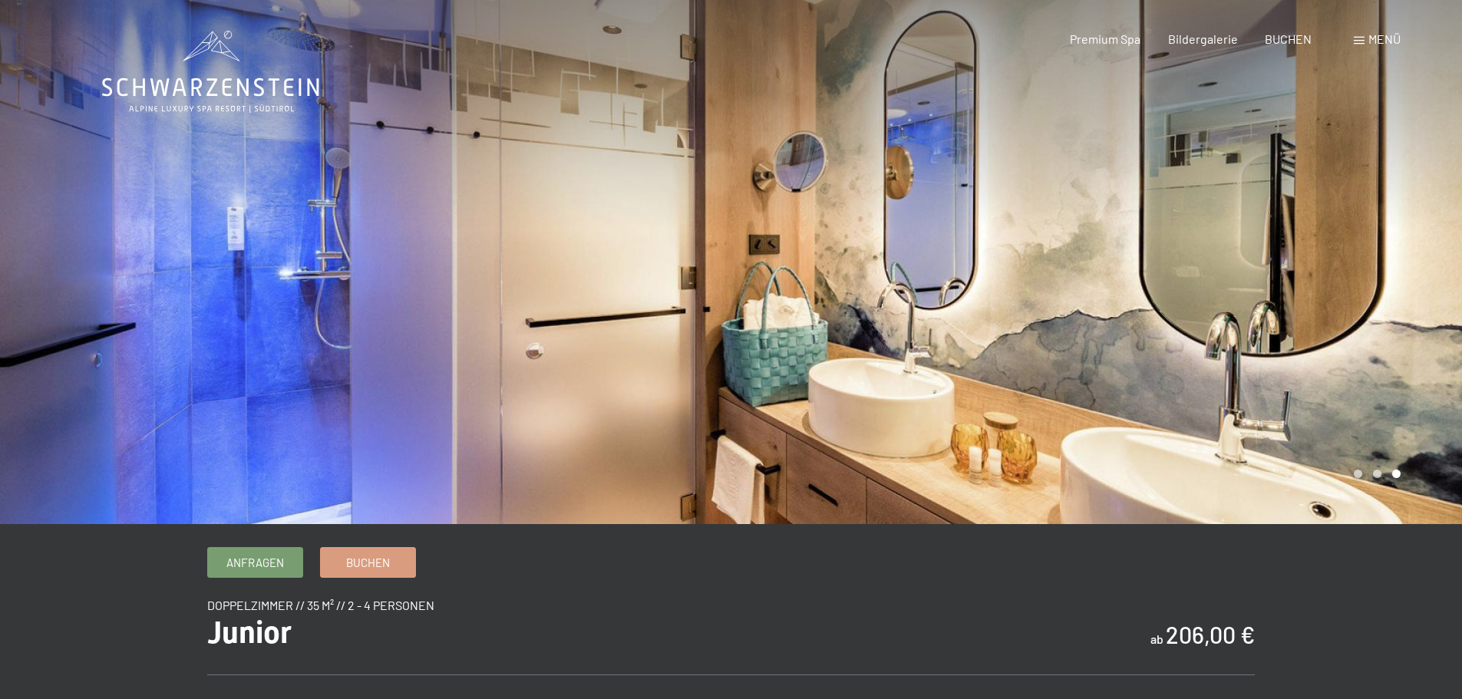
click at [1334, 364] on div at bounding box center [1098, 262] width 732 height 524
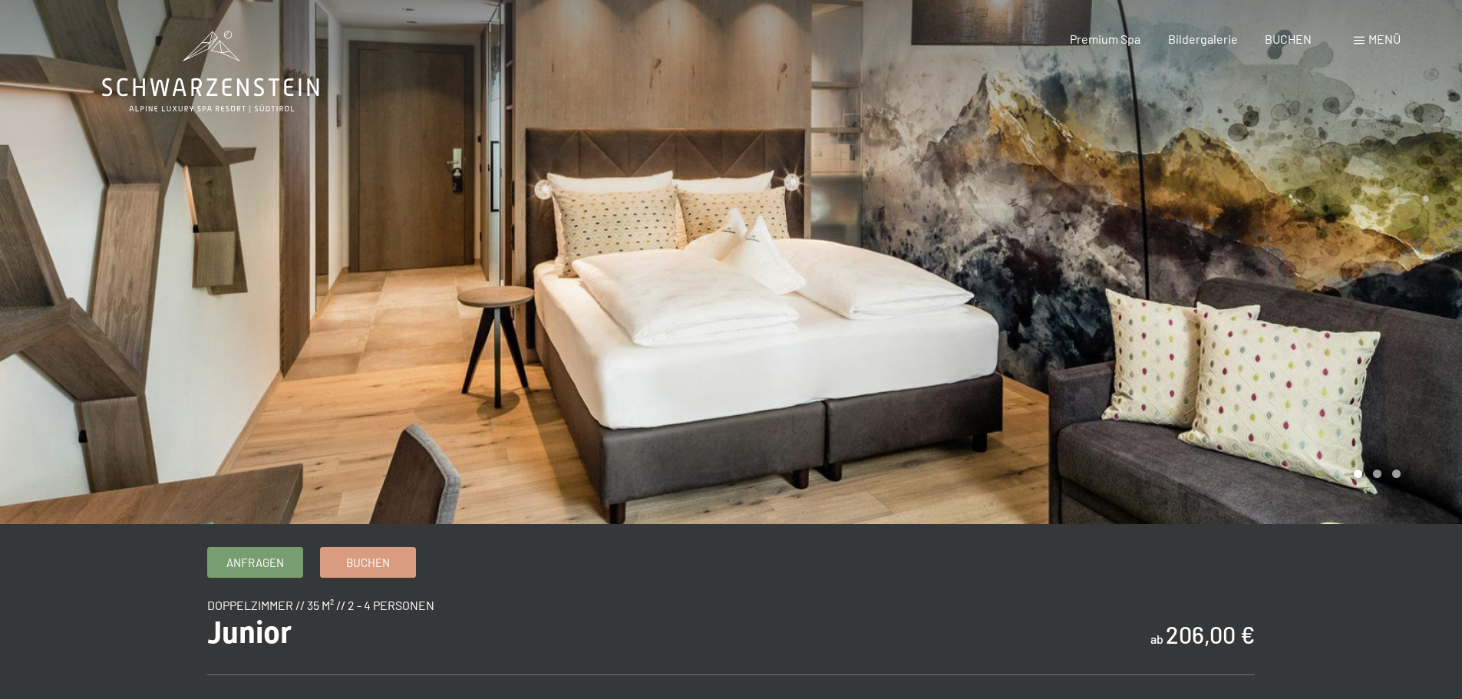
click at [1334, 364] on div at bounding box center [1098, 262] width 732 height 524
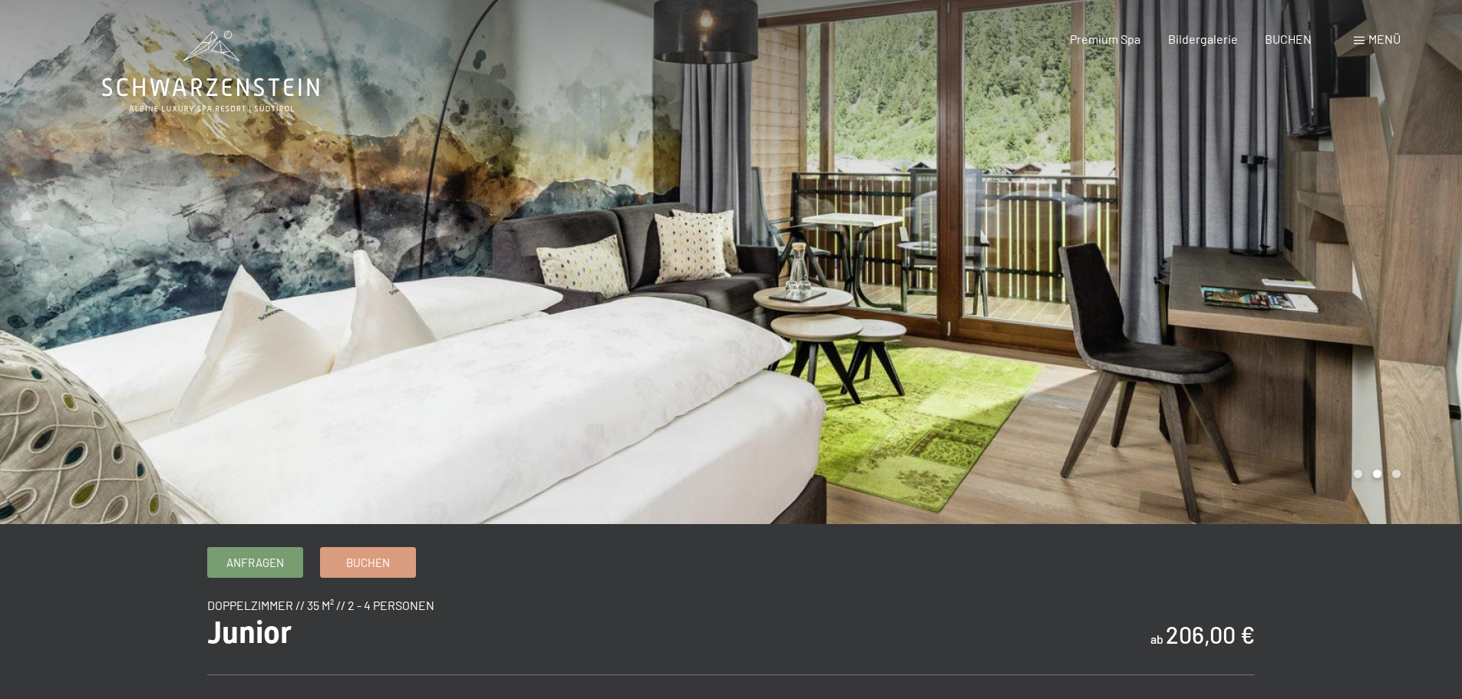
click at [1334, 364] on div at bounding box center [1098, 262] width 732 height 524
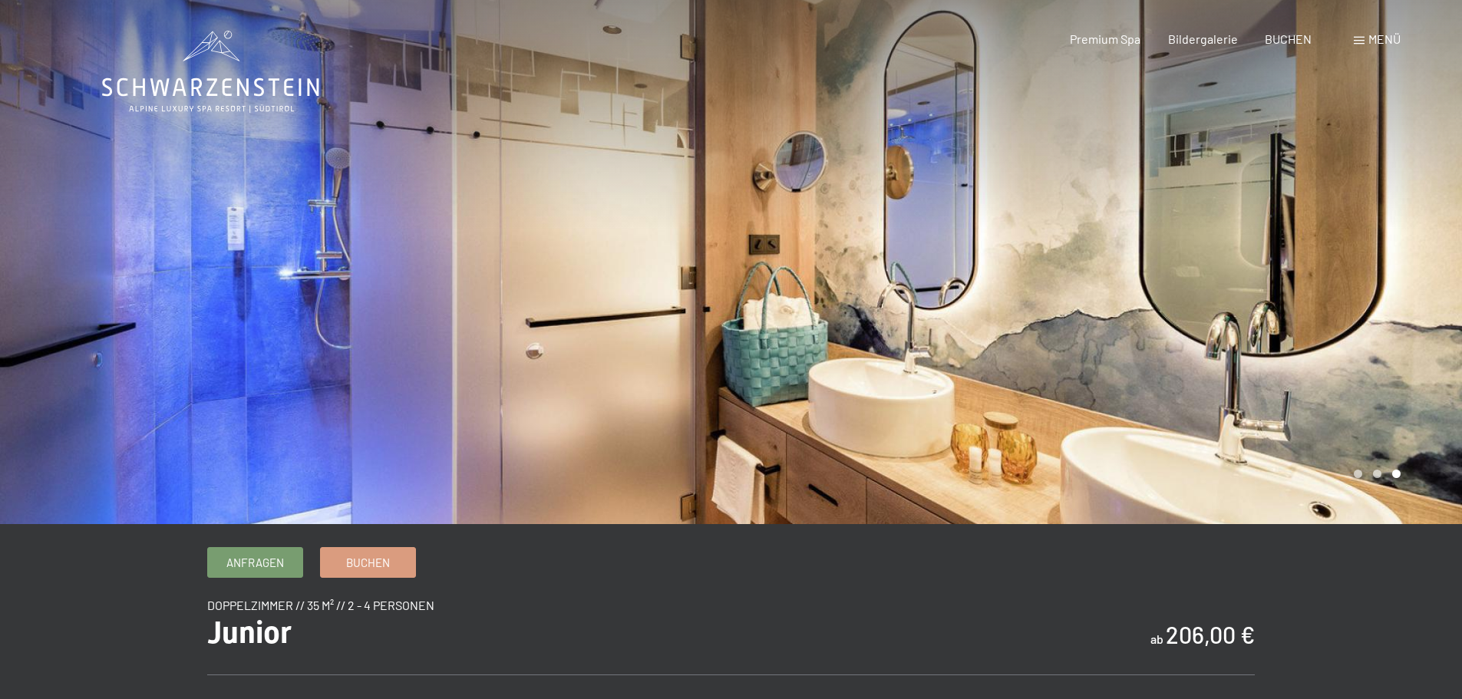
click at [1334, 364] on div at bounding box center [1098, 262] width 732 height 524
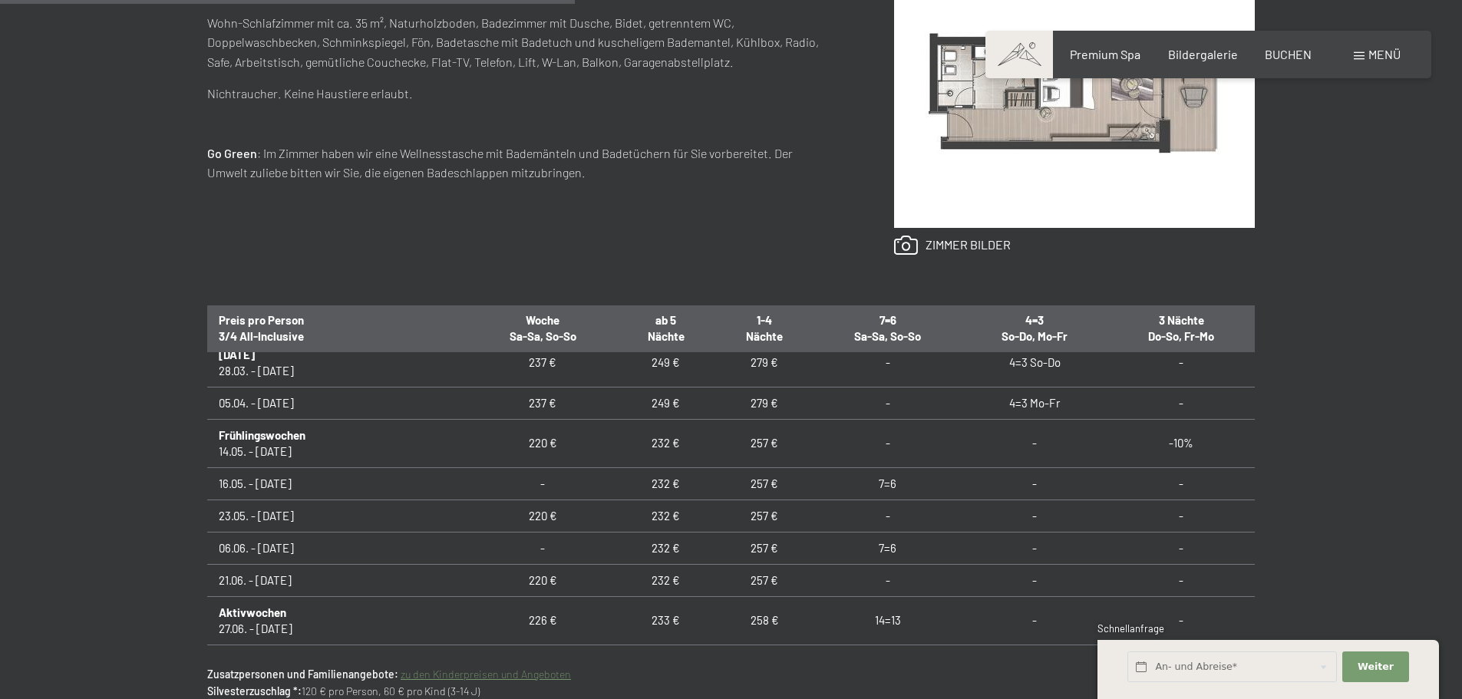
scroll to position [844, 0]
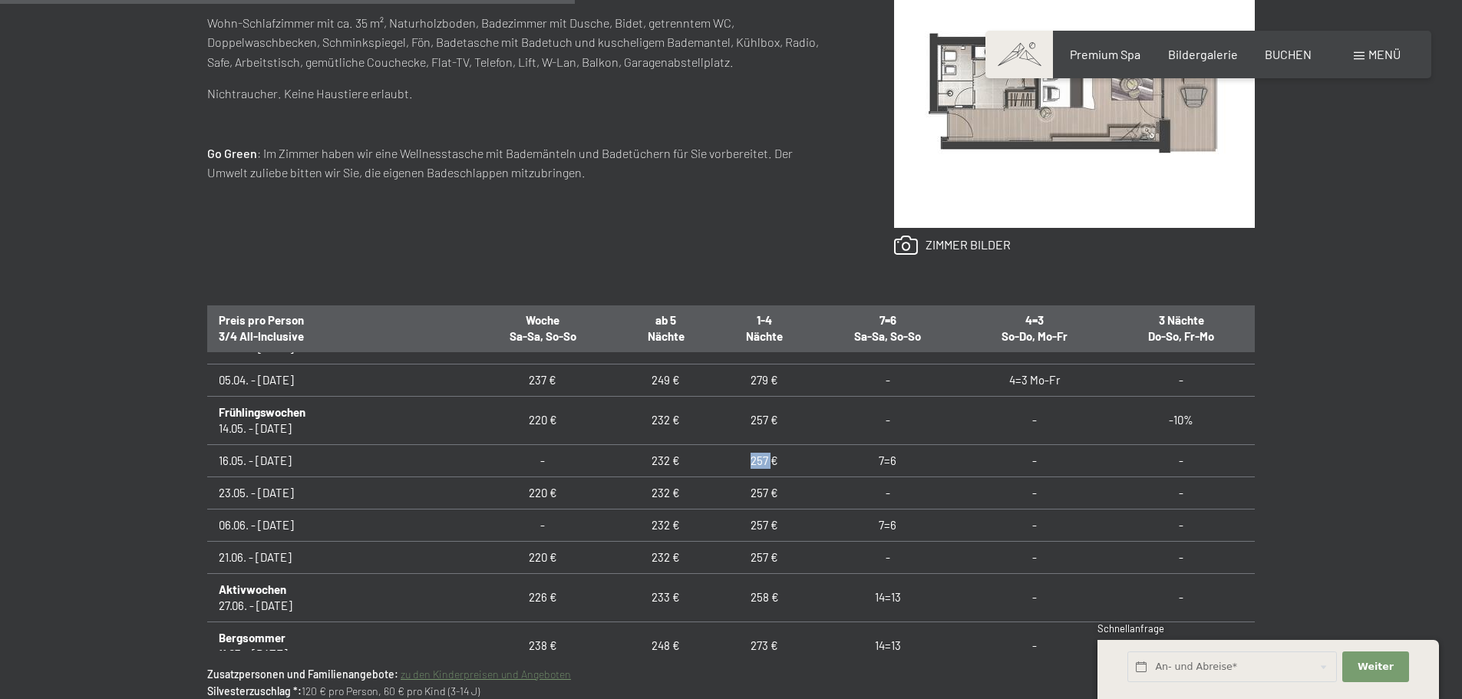
drag, startPoint x: 727, startPoint y: 464, endPoint x: 689, endPoint y: 462, distance: 38.4
click at [715, 462] on td "257 €" at bounding box center [764, 460] width 98 height 32
drag, startPoint x: 739, startPoint y: 462, endPoint x: 681, endPoint y: 462, distance: 58.3
click at [715, 462] on td "257 €" at bounding box center [764, 460] width 98 height 32
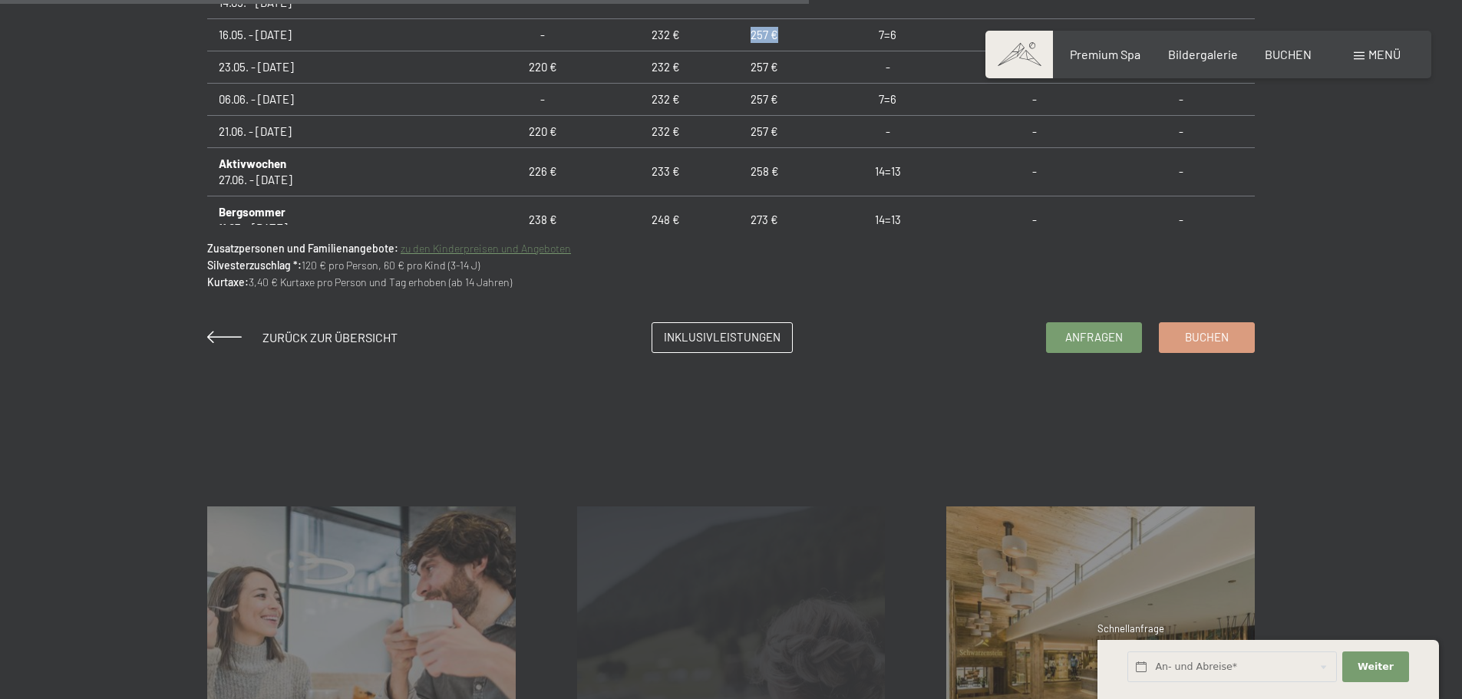
scroll to position [1228, 0]
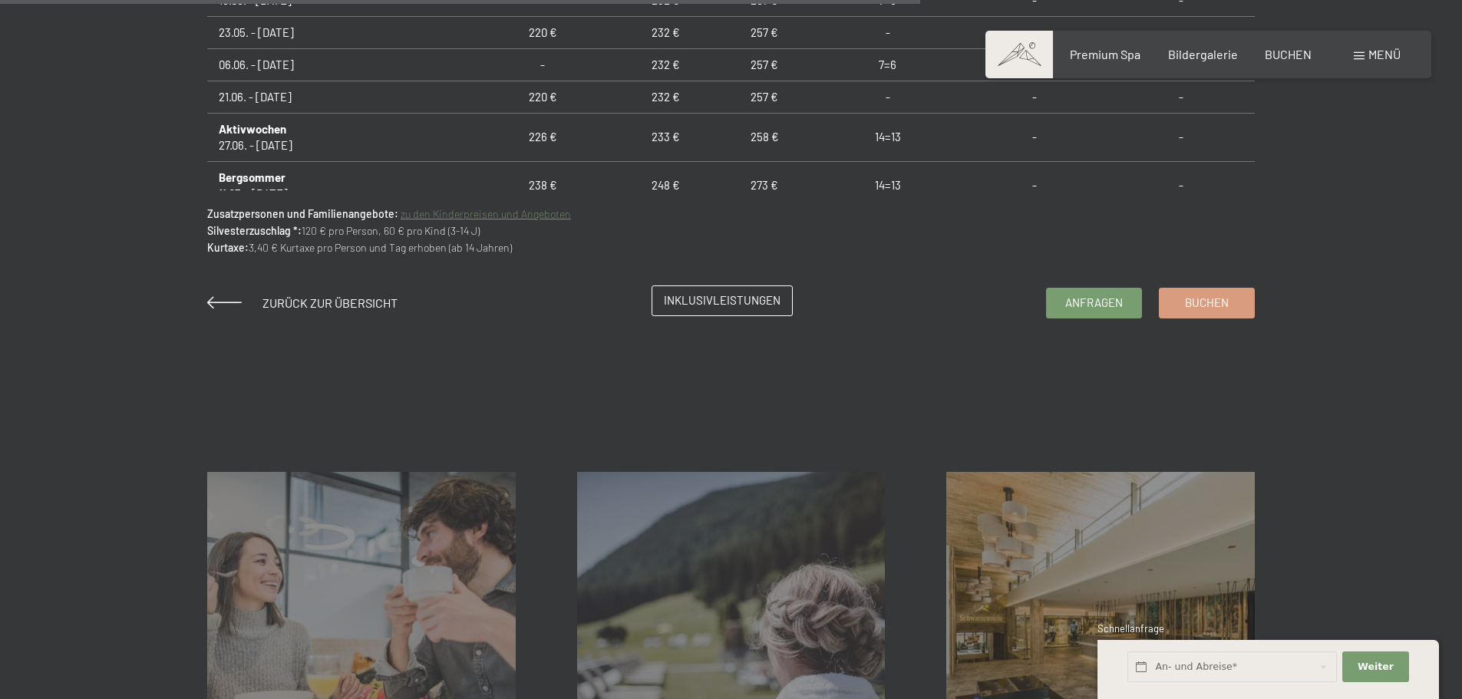
click at [721, 314] on link "Inklusivleistungen" at bounding box center [723, 300] width 140 height 29
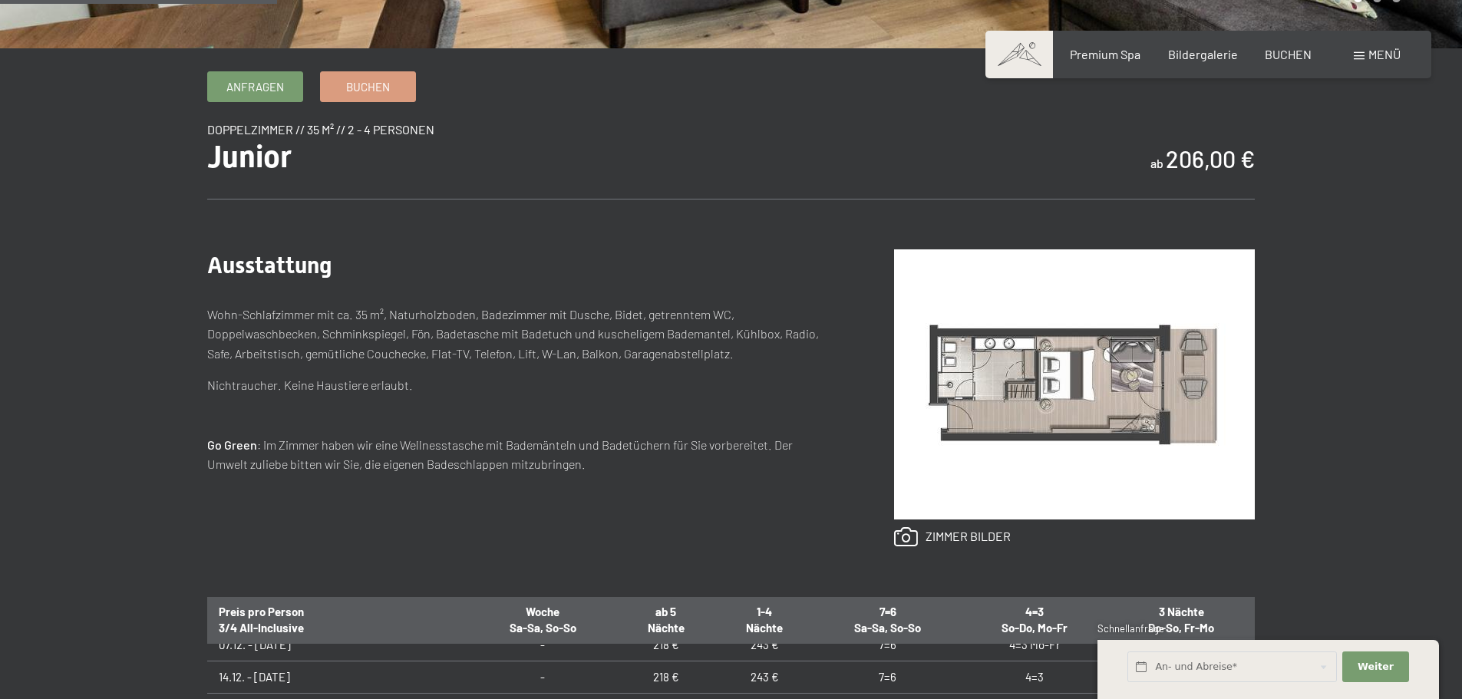
scroll to position [230, 0]
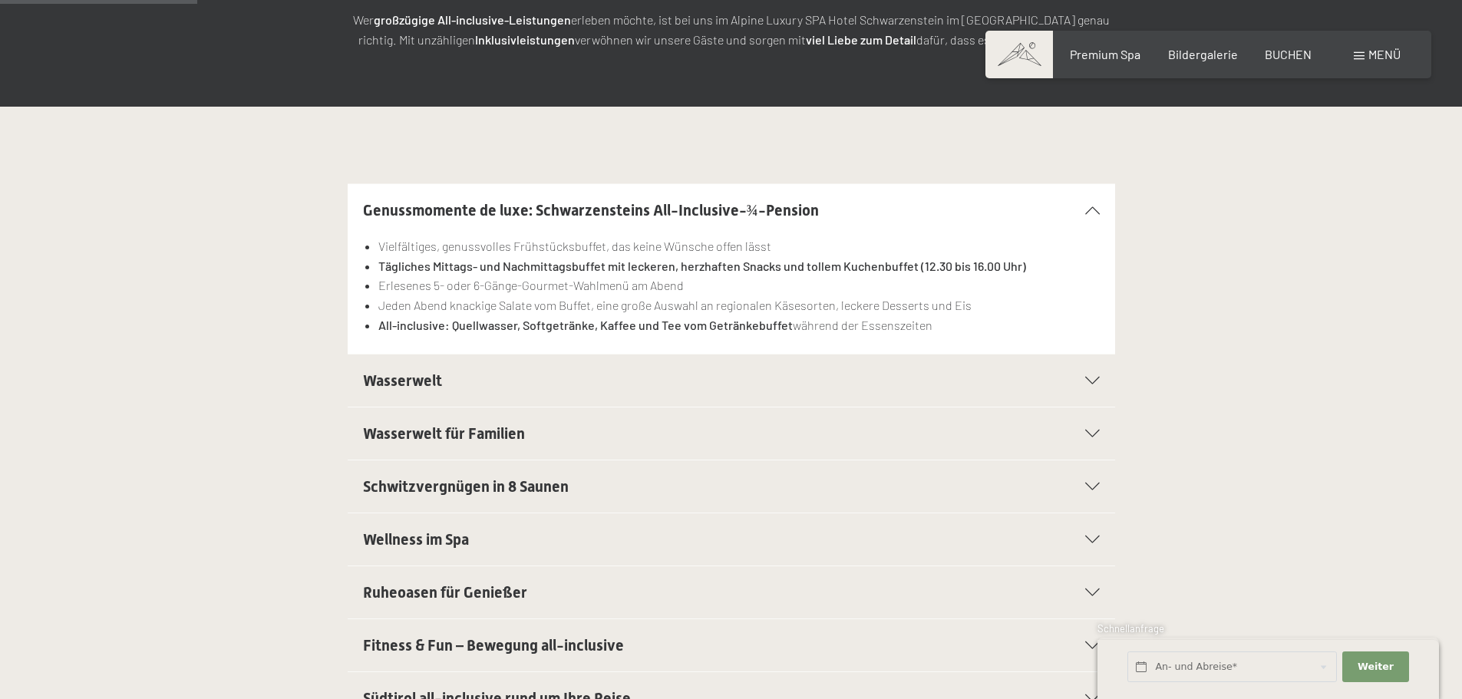
scroll to position [614, 0]
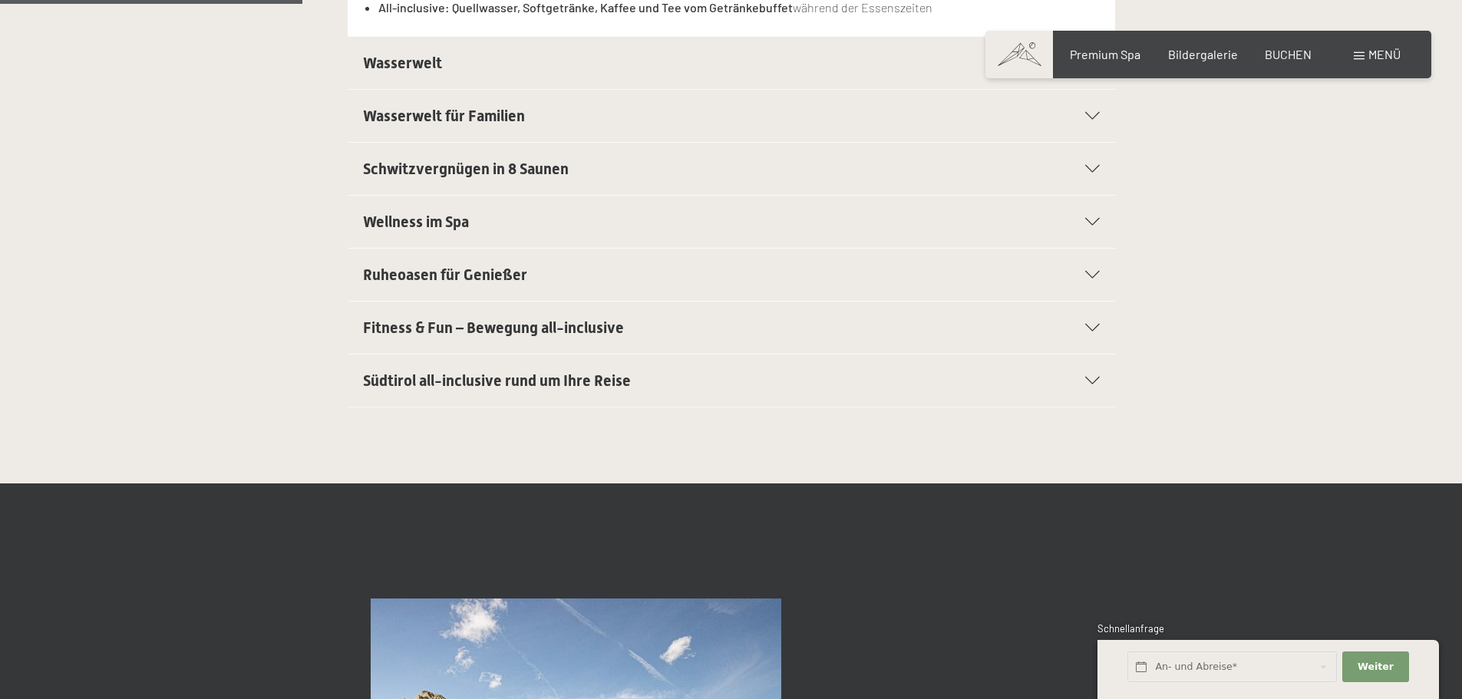
click at [439, 119] on span "Wasserwelt für Familien" at bounding box center [444, 116] width 162 height 18
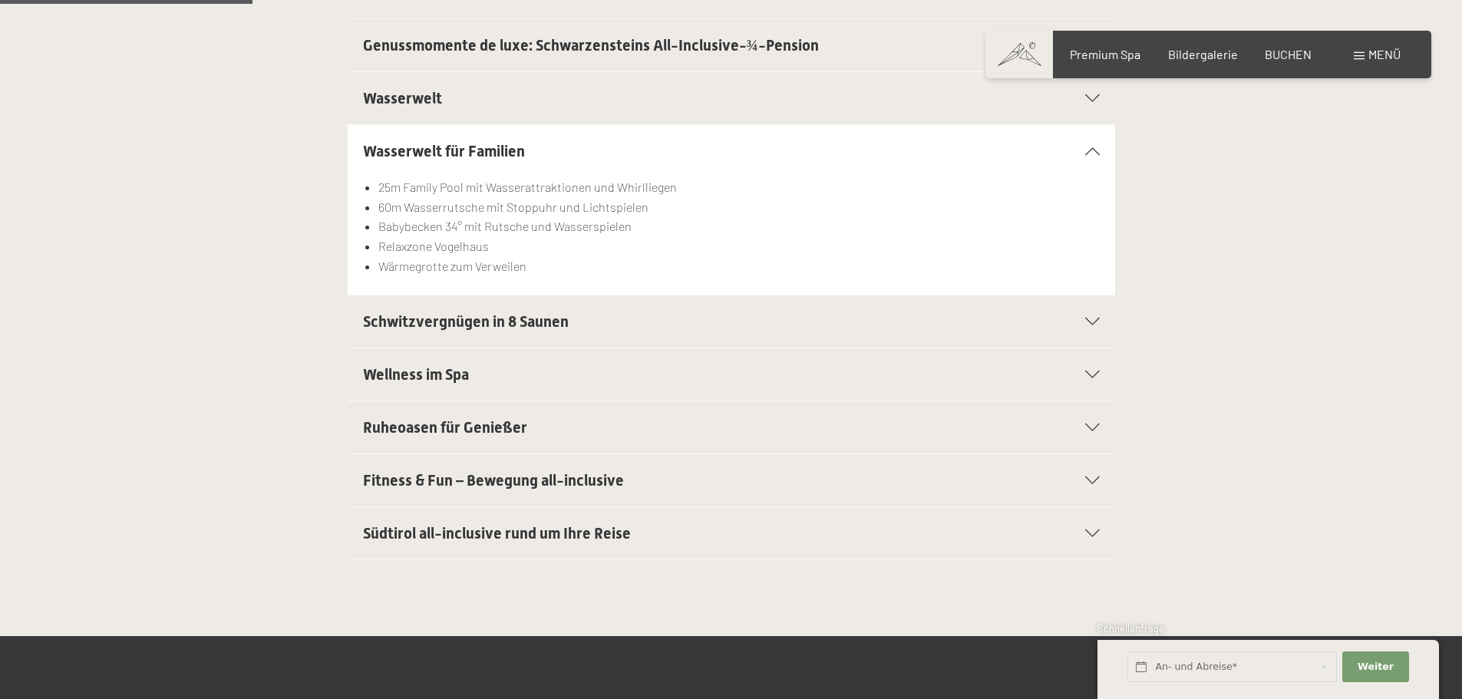
scroll to position [461, 0]
click at [436, 84] on div "Wasserwelt" at bounding box center [731, 99] width 737 height 52
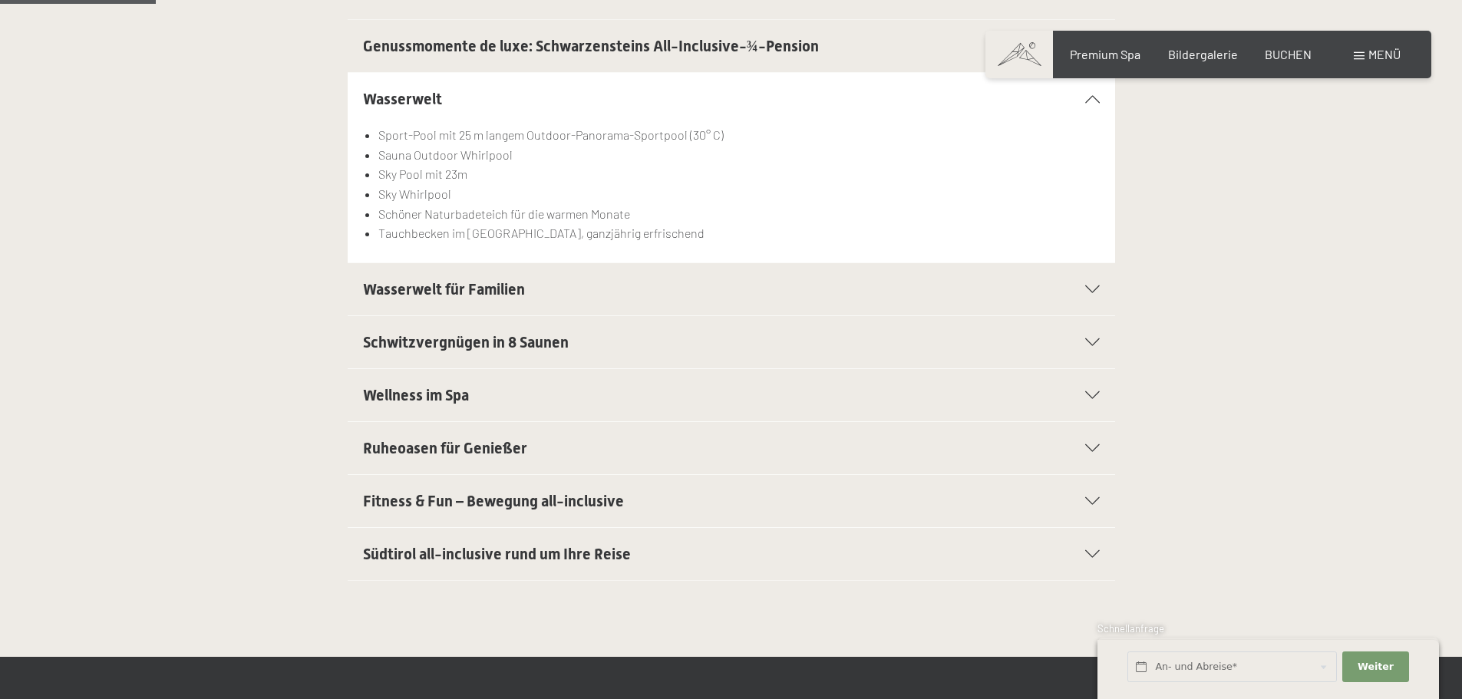
scroll to position [0, 0]
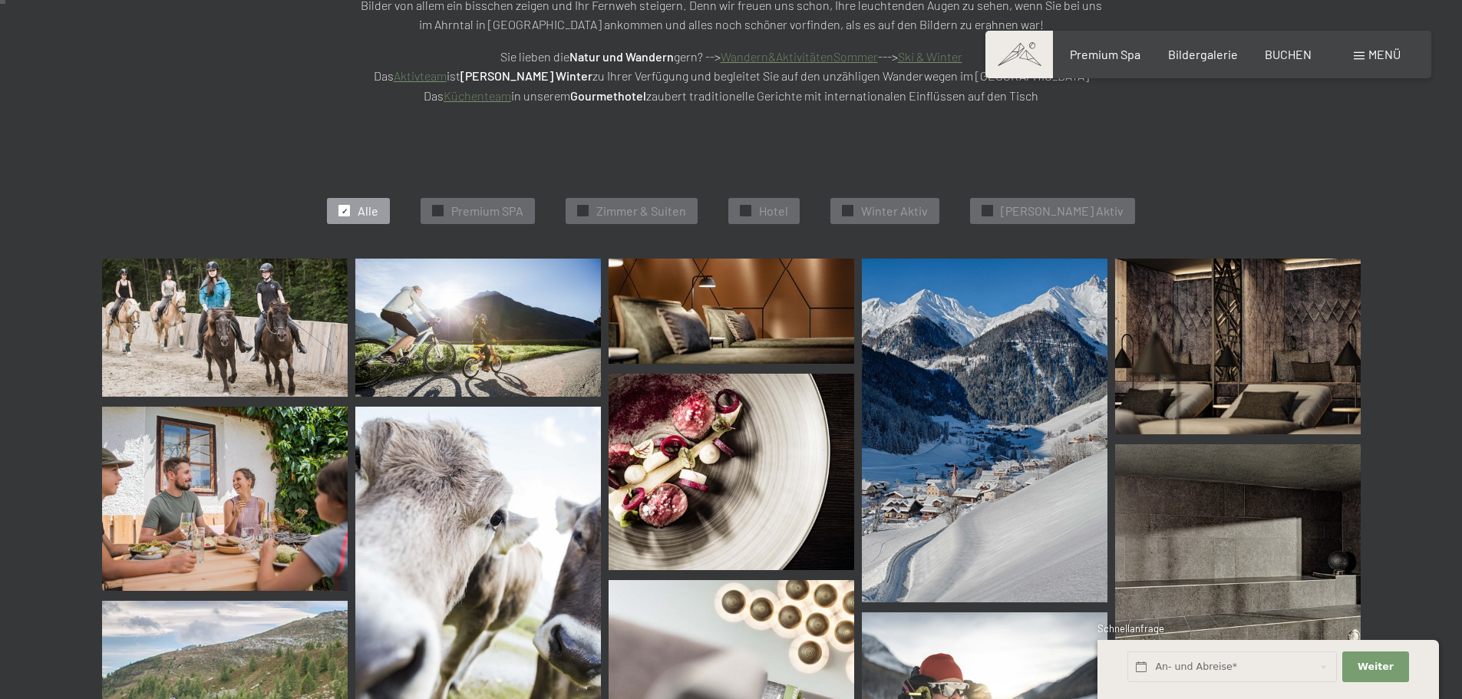
scroll to position [77, 0]
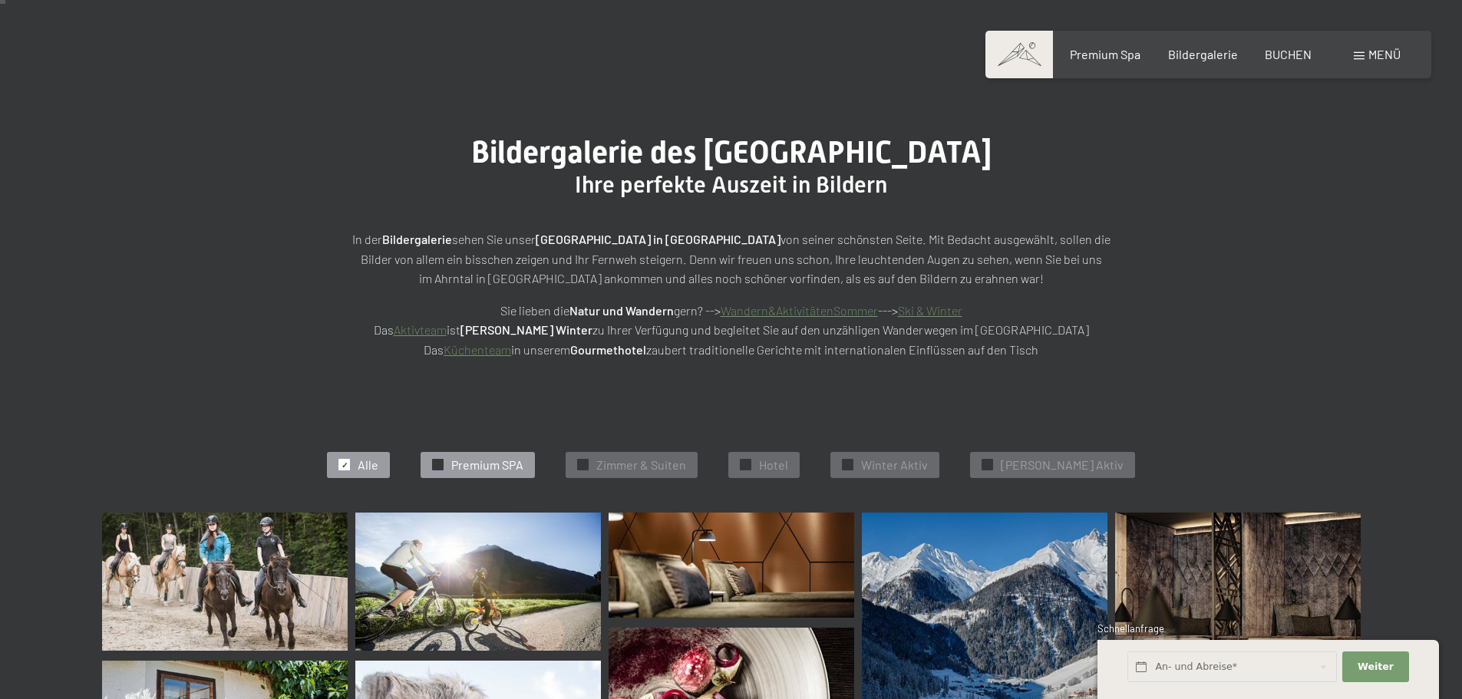
click at [519, 471] on span "Premium SPA" at bounding box center [487, 465] width 72 height 17
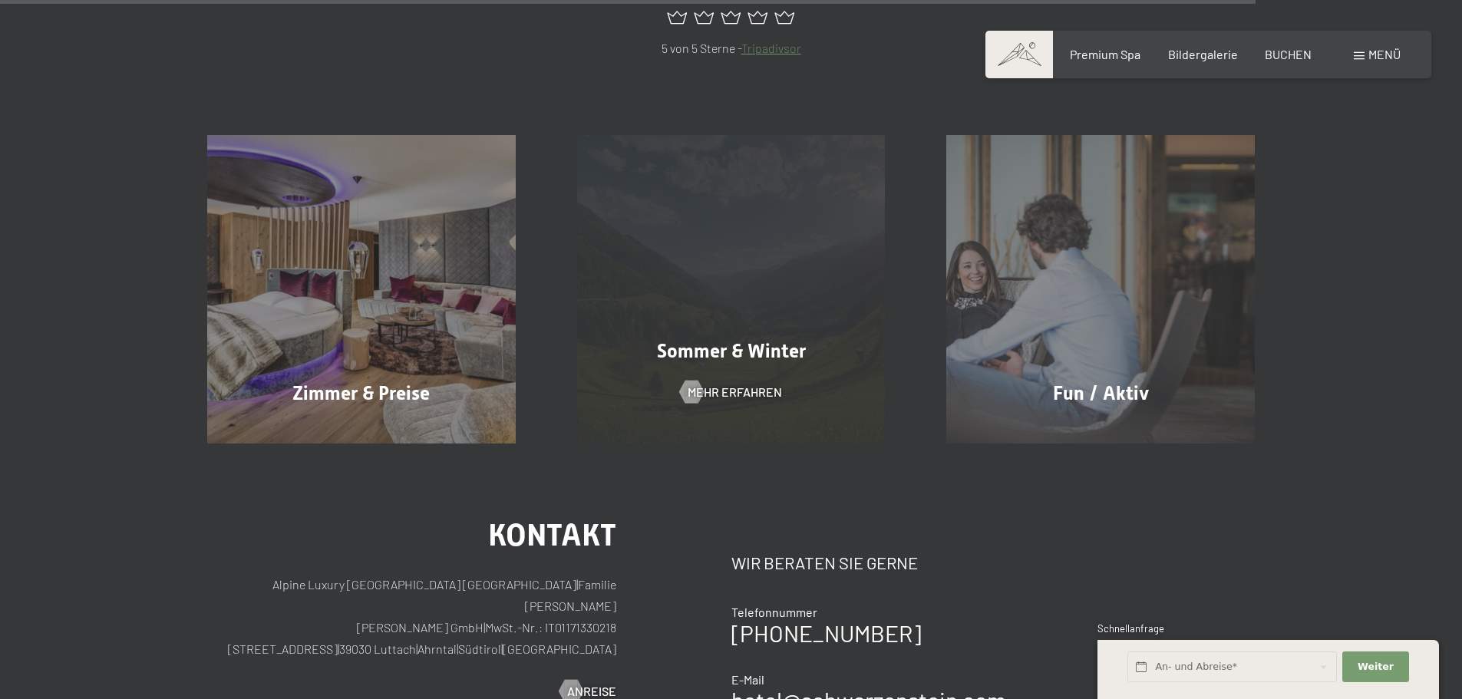
scroll to position [2767, 0]
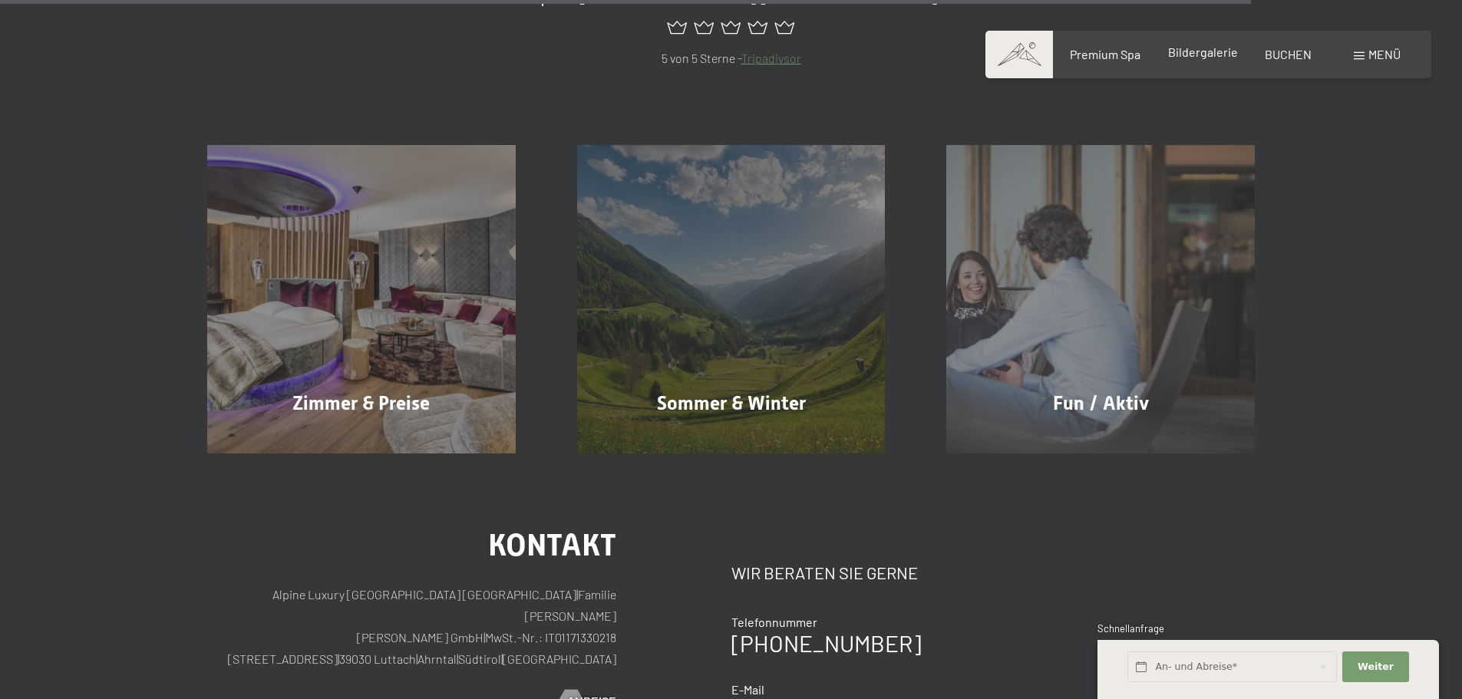
click at [1218, 57] on span "Bildergalerie" at bounding box center [1203, 52] width 70 height 15
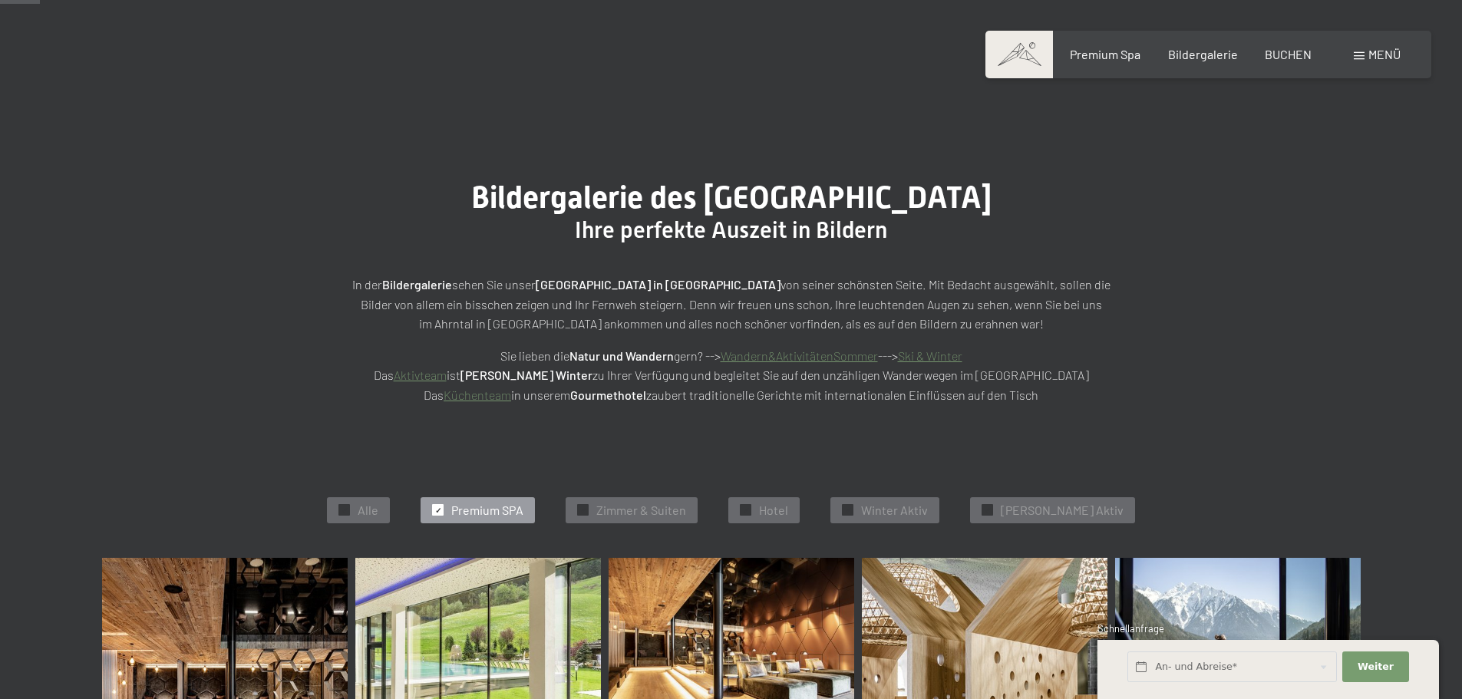
scroll to position [0, 0]
